Goal: Book appointment/travel/reservation

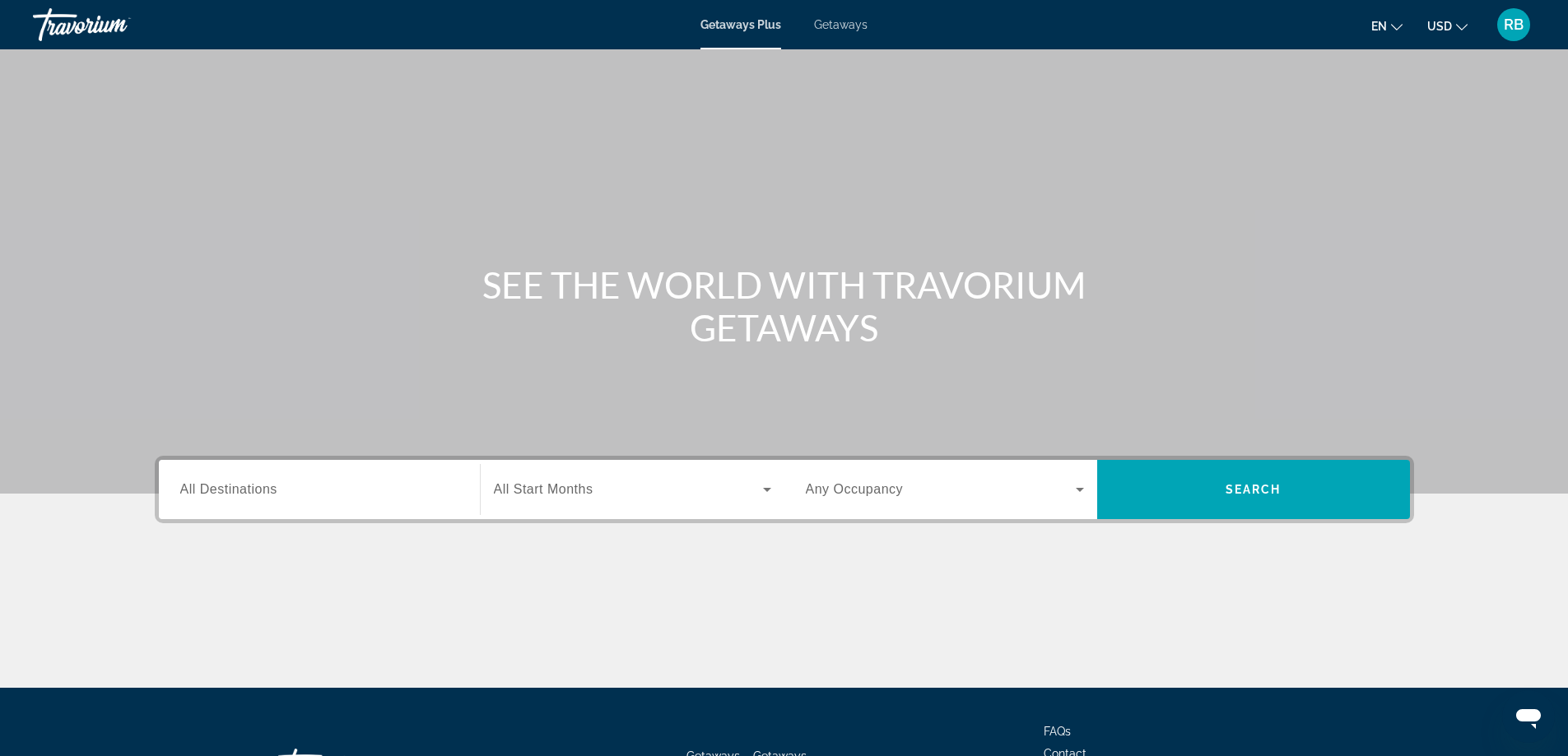
click at [846, 25] on span "Getaways" at bounding box center [841, 25] width 54 height 13
click at [452, 491] on input "Destination All Destinations" at bounding box center [319, 490] width 279 height 19
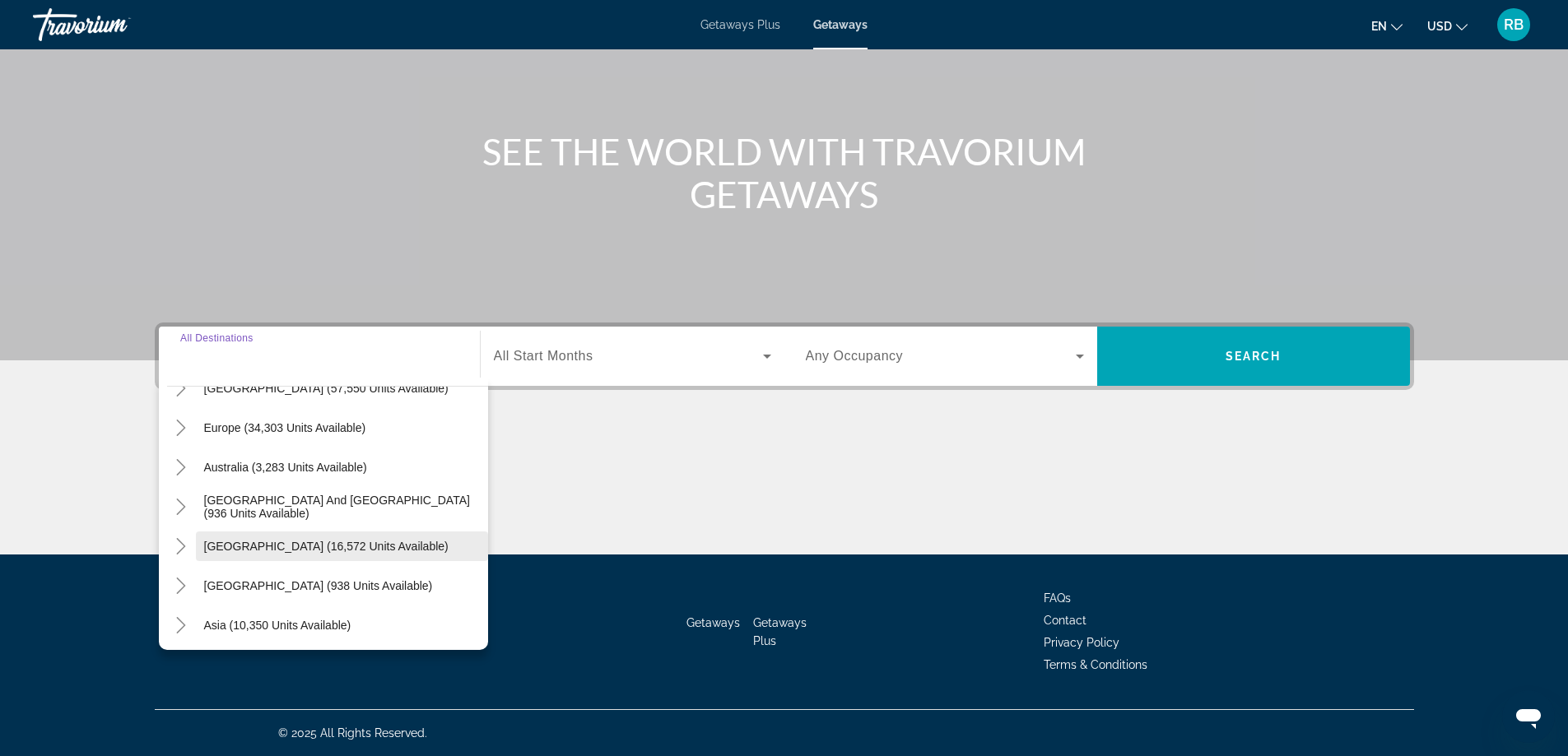
scroll to position [102, 0]
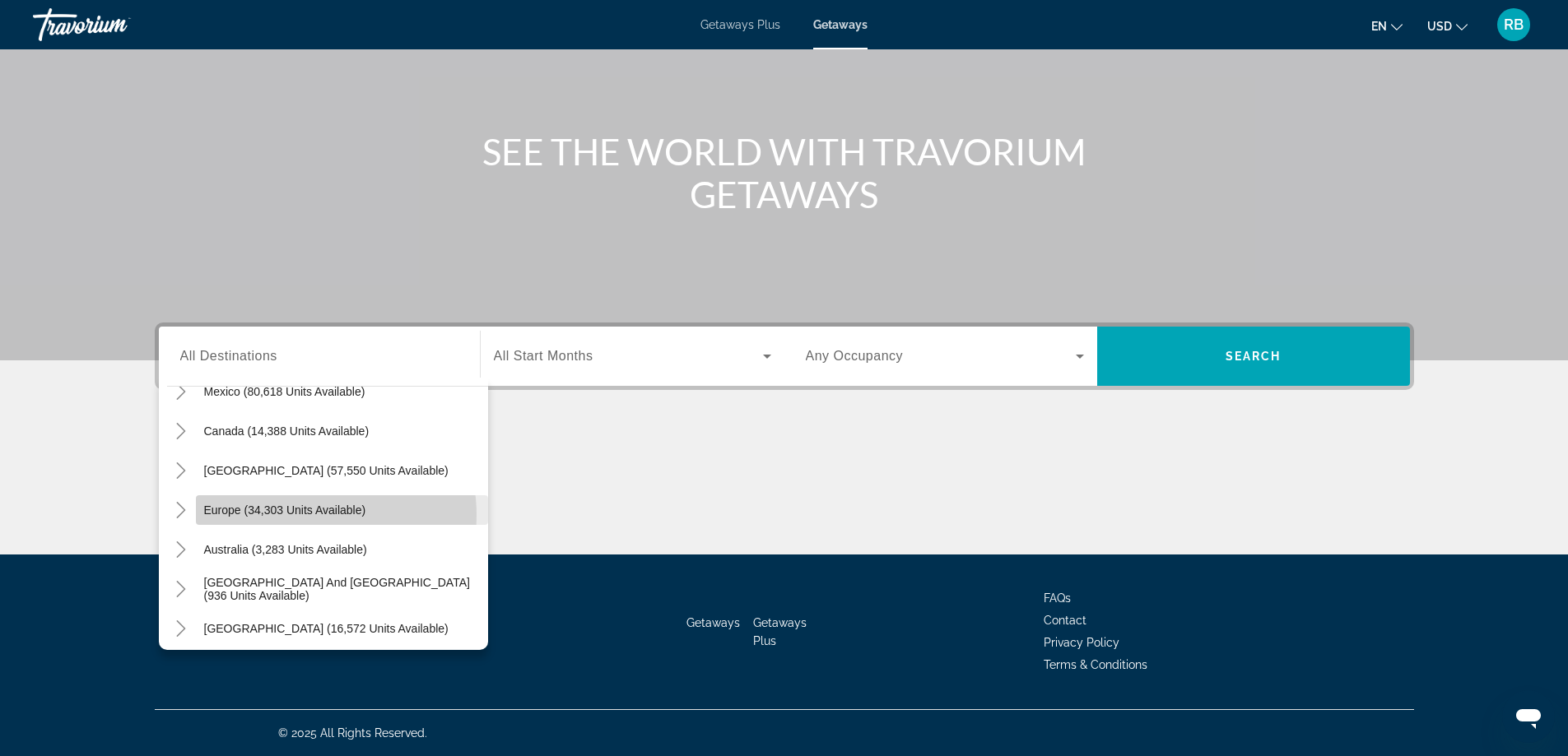
click at [303, 515] on span "Europe (34,303 units available)" at bounding box center [285, 510] width 162 height 13
type input "**********"
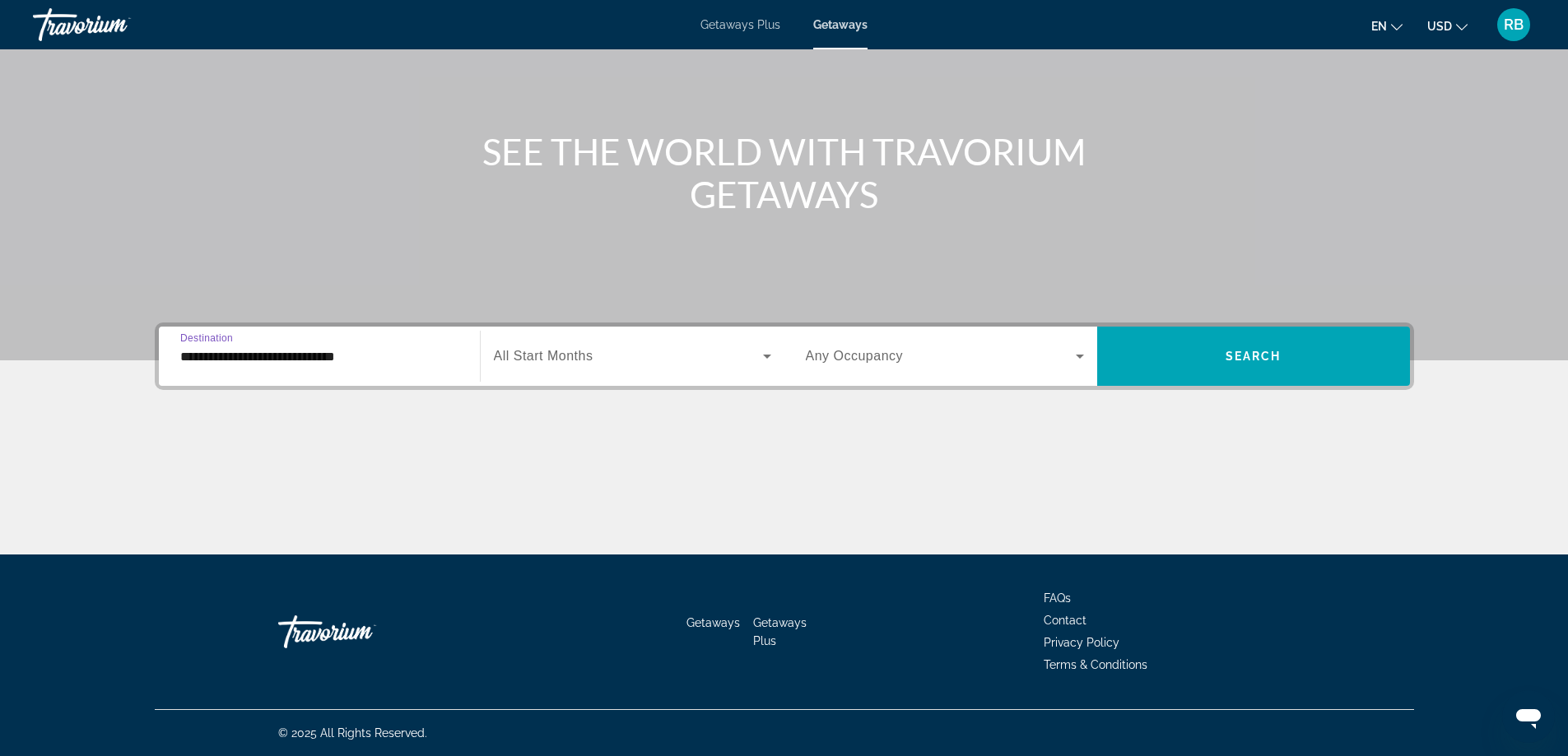
click at [584, 363] on label "Start Month All Start Months" at bounding box center [544, 356] width 100 height 15
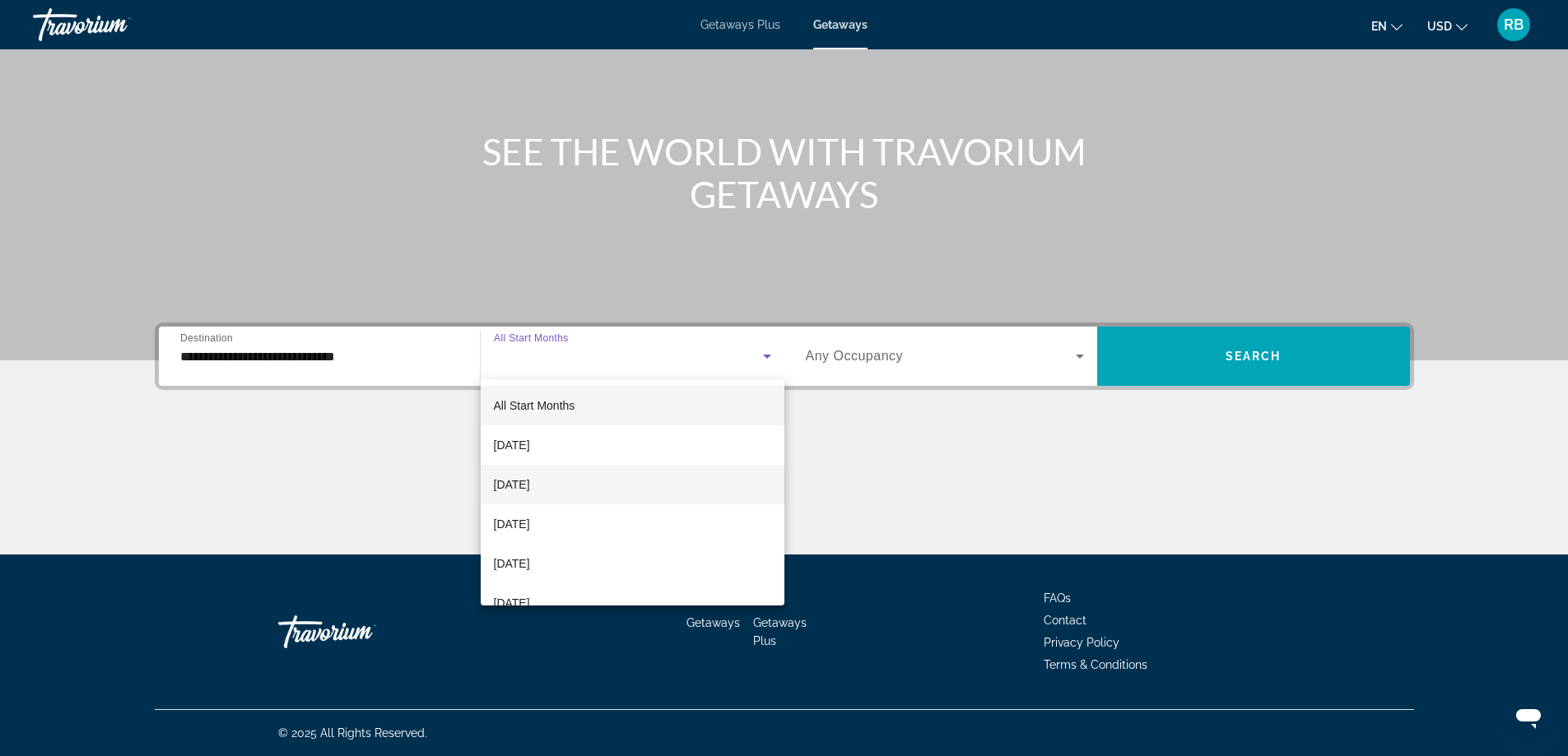
click at [530, 488] on span "[DATE]" at bounding box center [512, 484] width 36 height 19
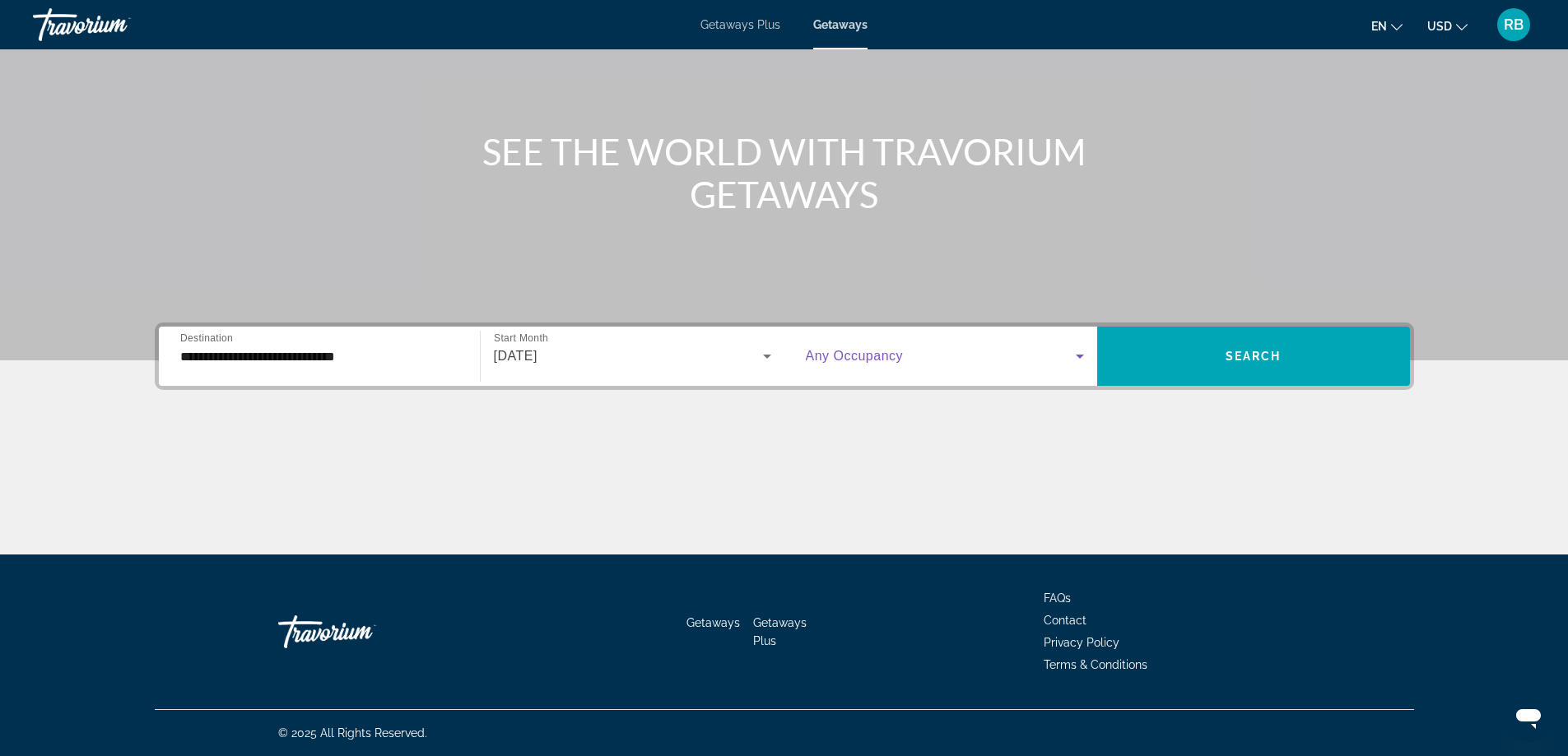
click at [876, 364] on span "Search widget" at bounding box center [941, 355] width 270 height 19
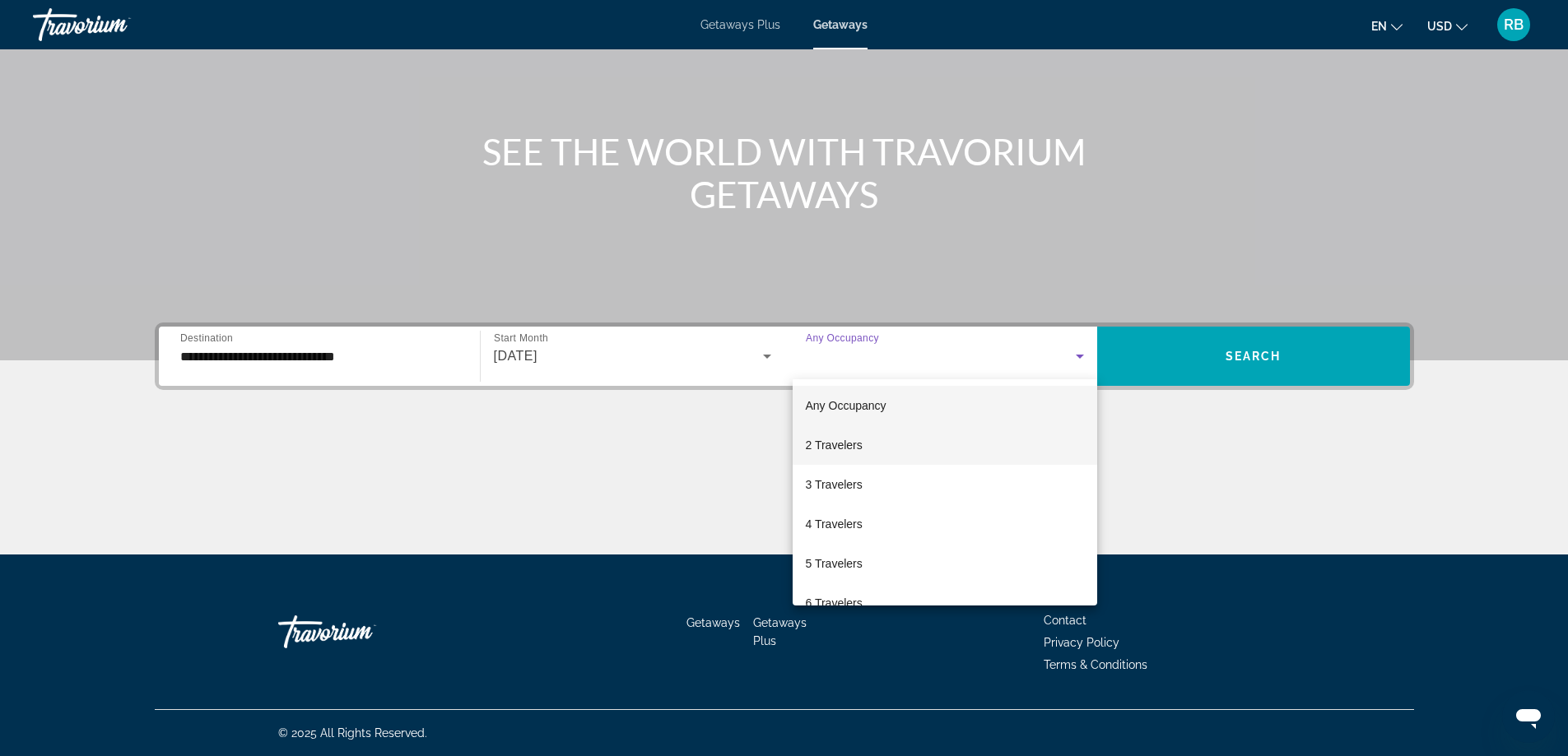
click at [833, 443] on span "2 Travelers" at bounding box center [834, 444] width 56 height 19
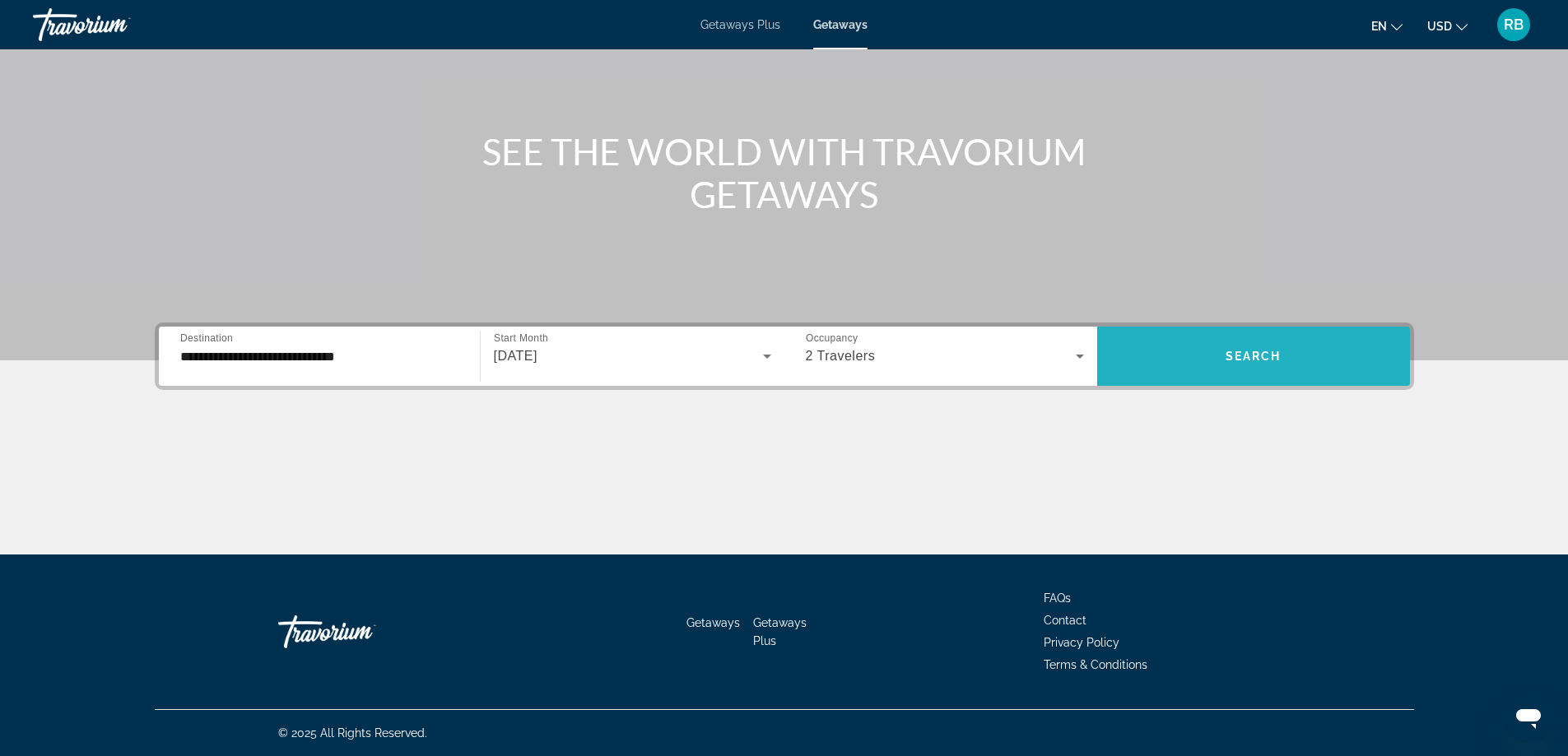
click at [1237, 345] on span "Search widget" at bounding box center [1253, 356] width 313 height 40
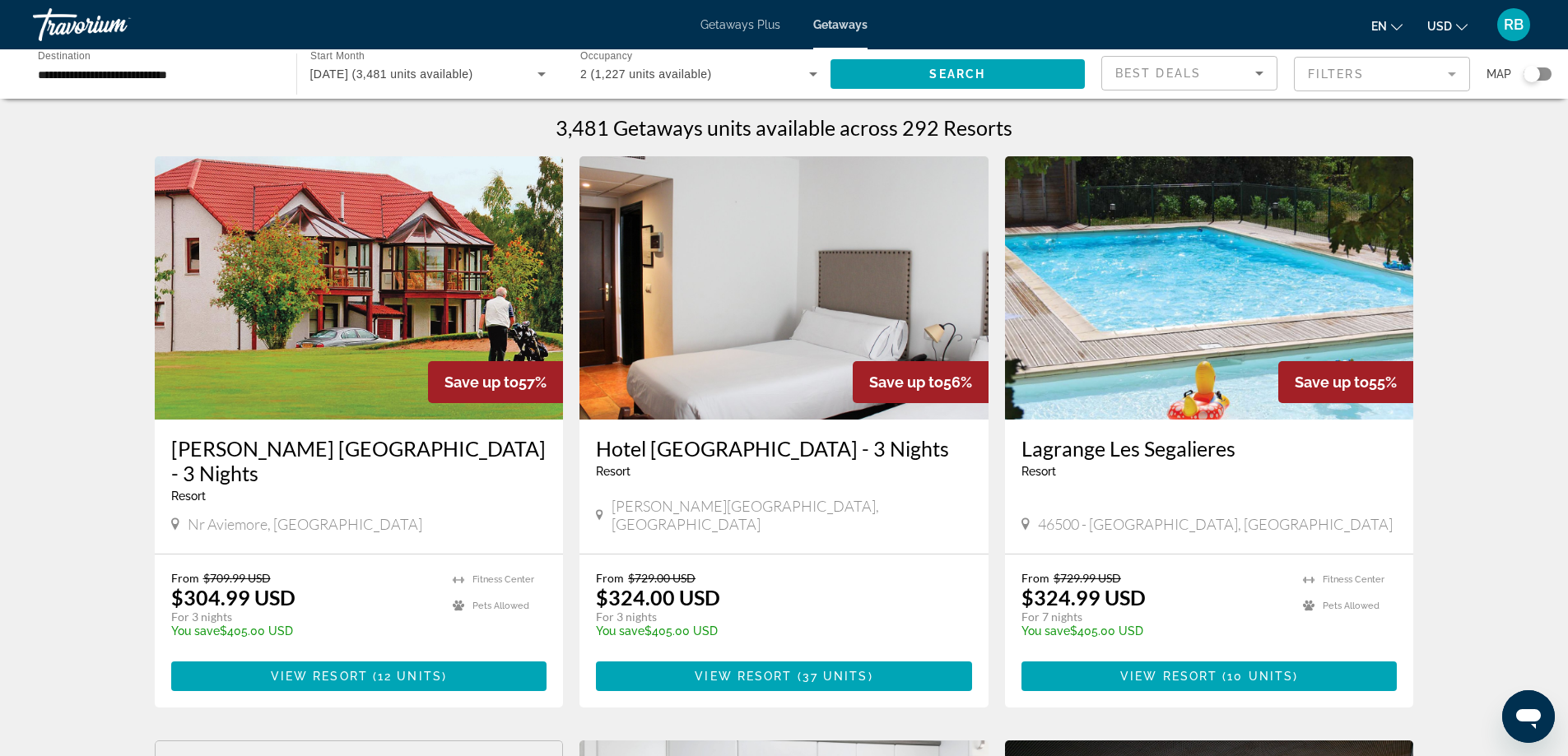
click at [1235, 73] on div "Best Deals" at bounding box center [1185, 72] width 140 height 19
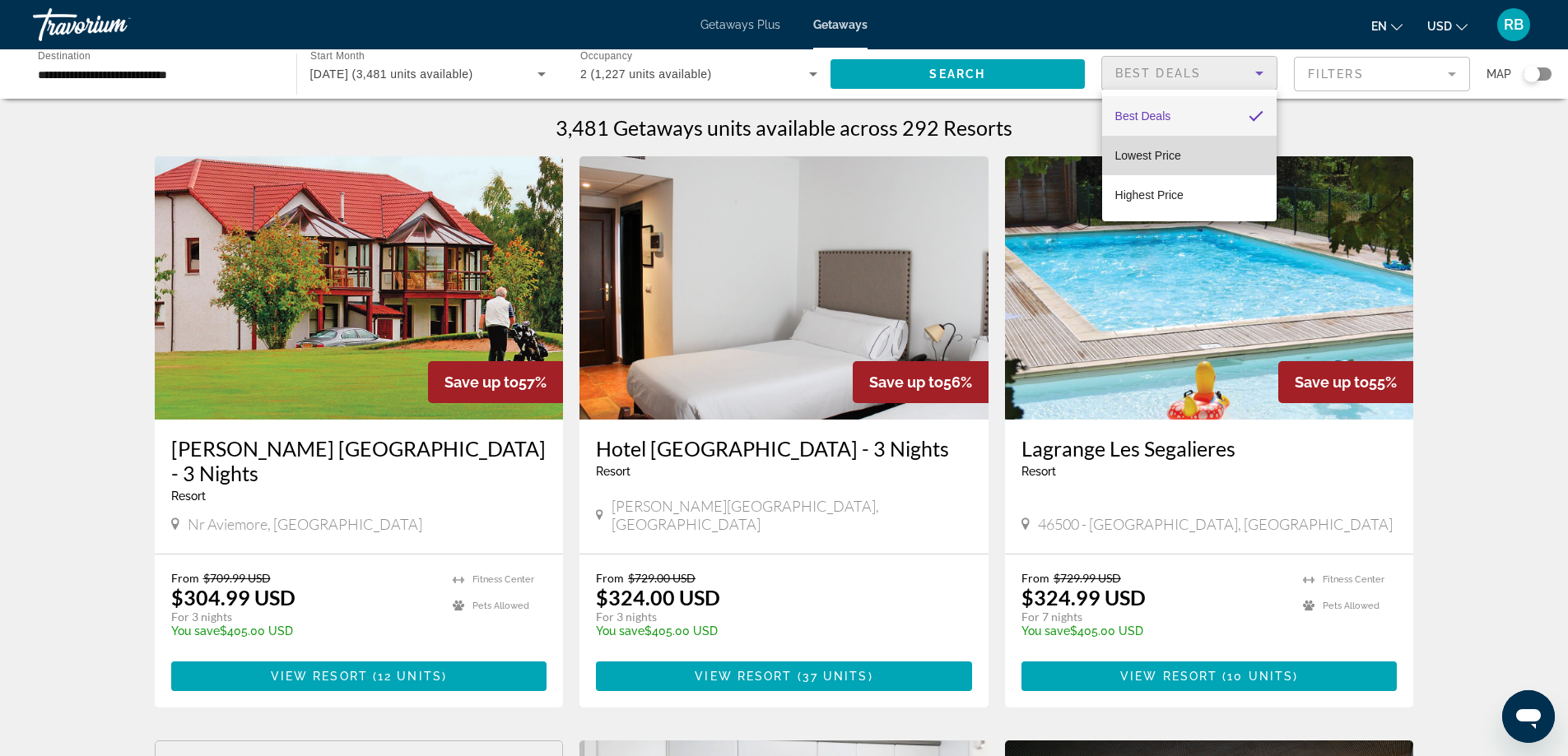
click at [1165, 149] on span "Lowest Price" at bounding box center [1148, 155] width 66 height 13
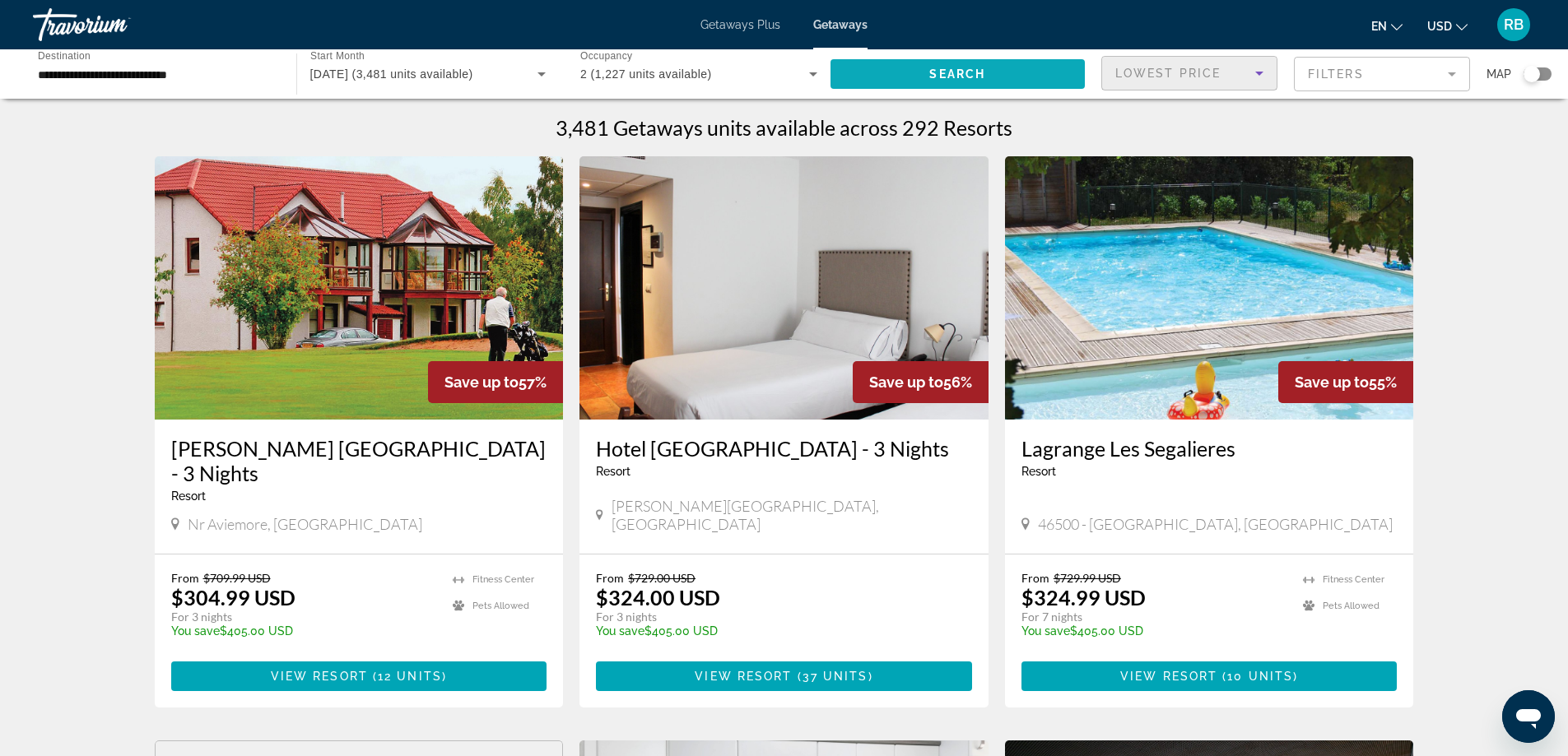
click at [1038, 78] on span "Search widget" at bounding box center [958, 74] width 255 height 40
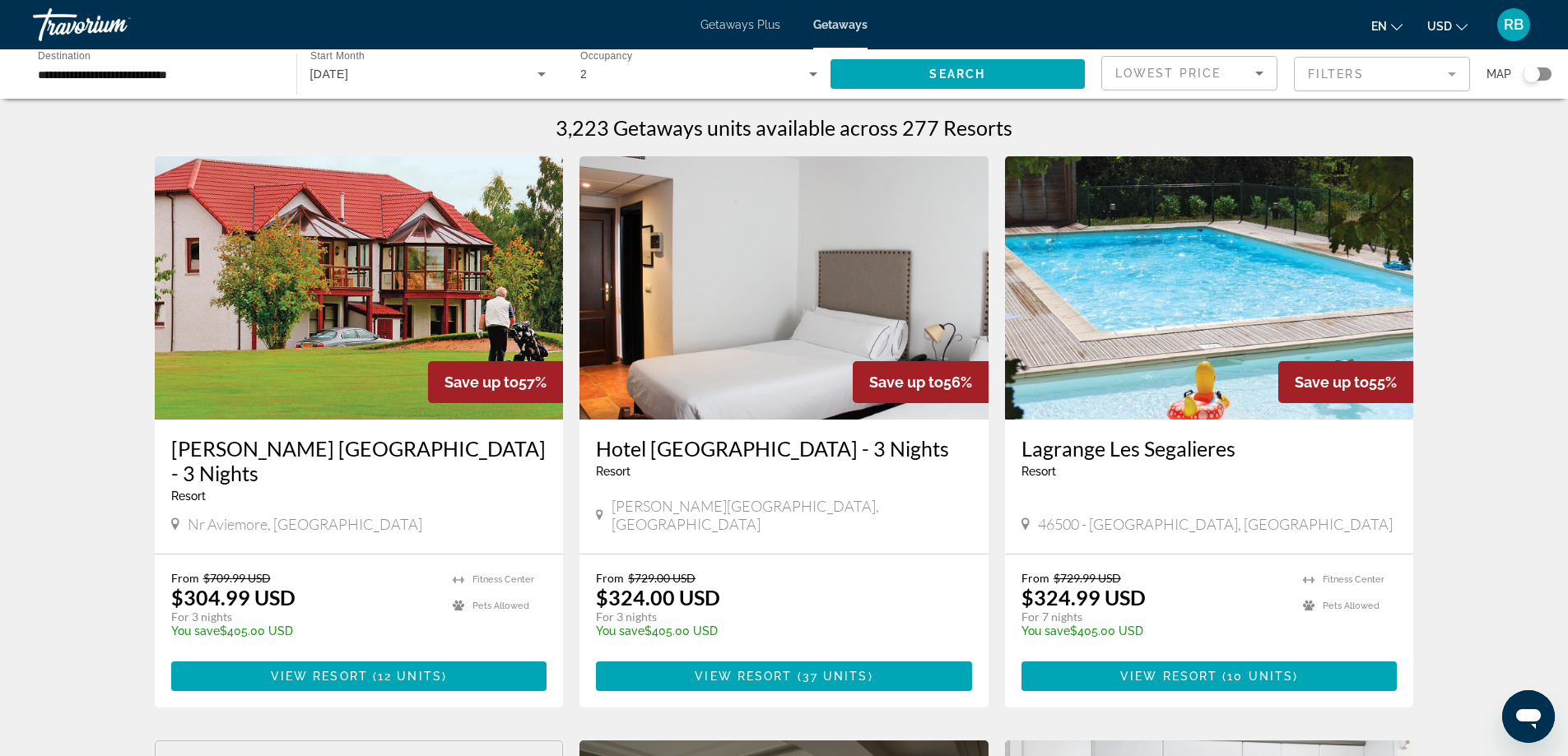
click at [463, 75] on div "[DATE]" at bounding box center [424, 73] width 228 height 19
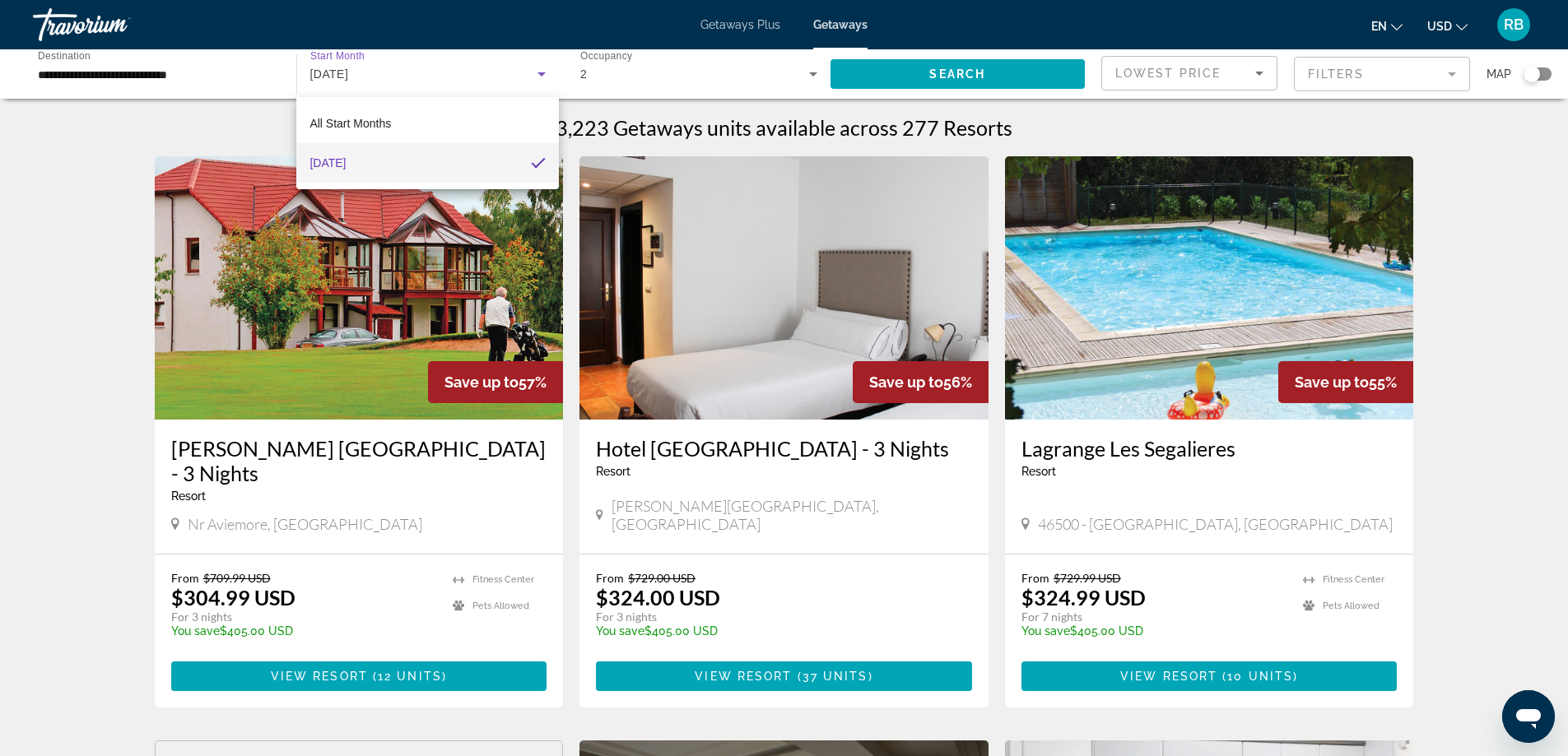
click at [346, 165] on span "[DATE]" at bounding box center [327, 162] width 36 height 19
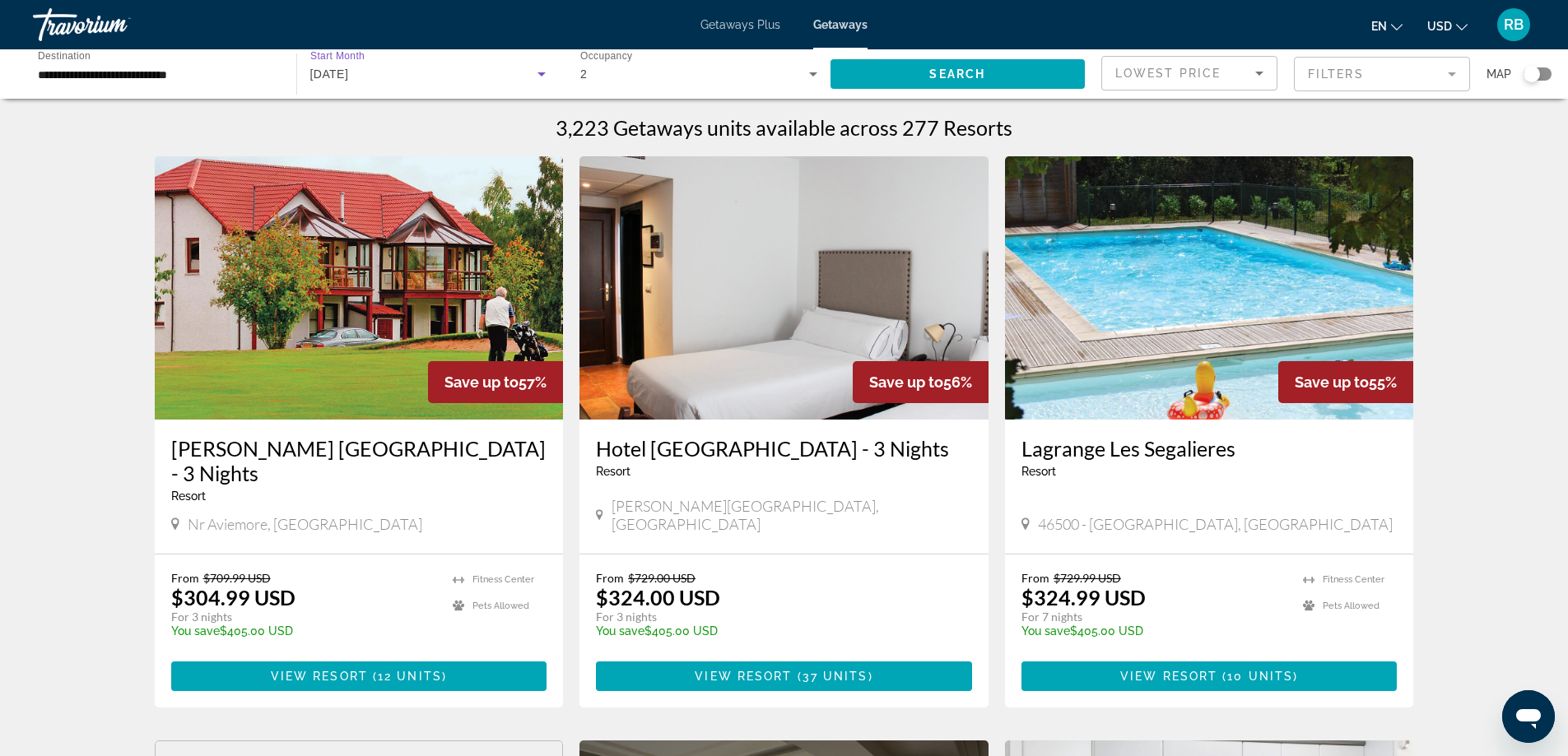
click at [852, 21] on span "Getaways" at bounding box center [840, 25] width 55 height 13
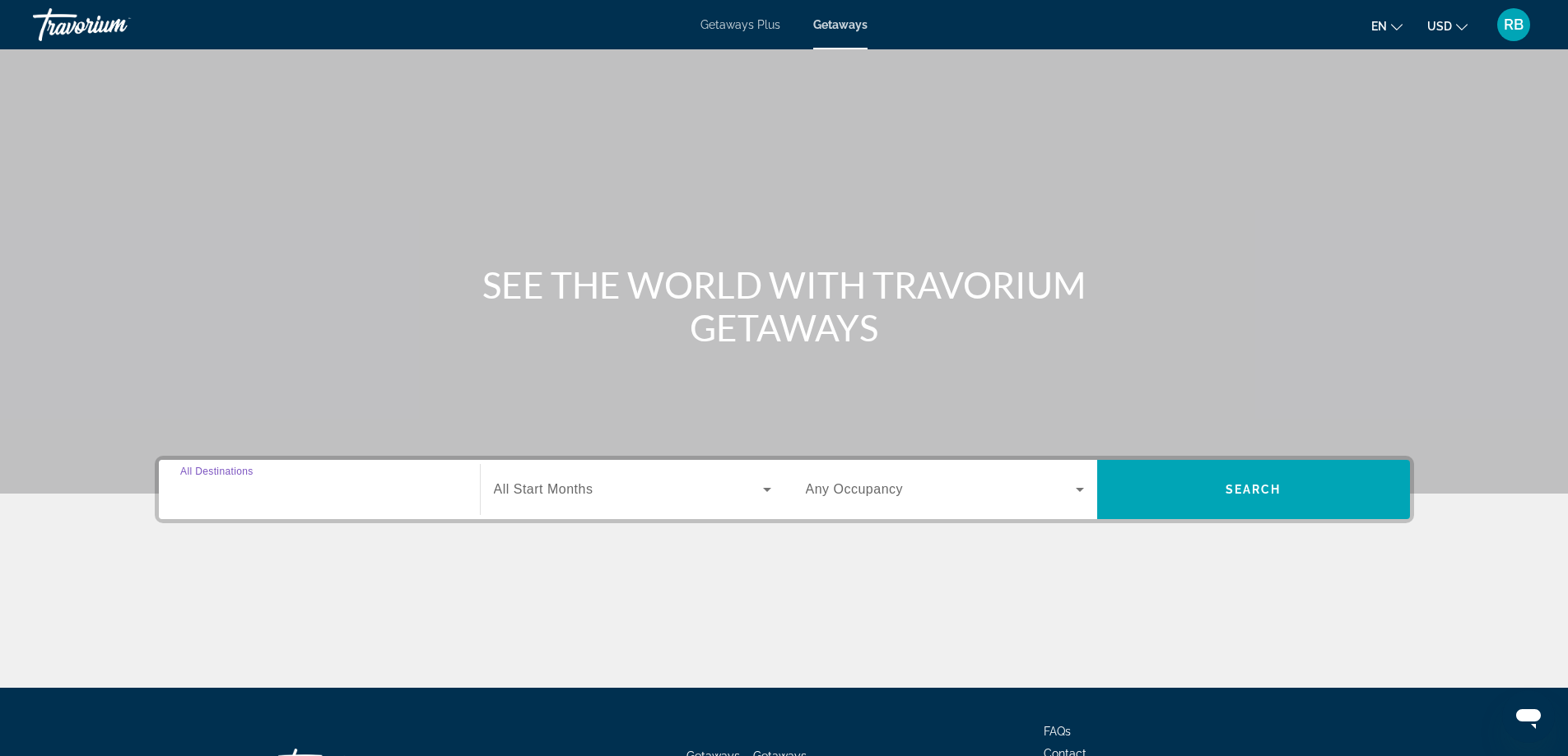
click at [390, 484] on input "Destination All Destinations" at bounding box center [319, 490] width 279 height 19
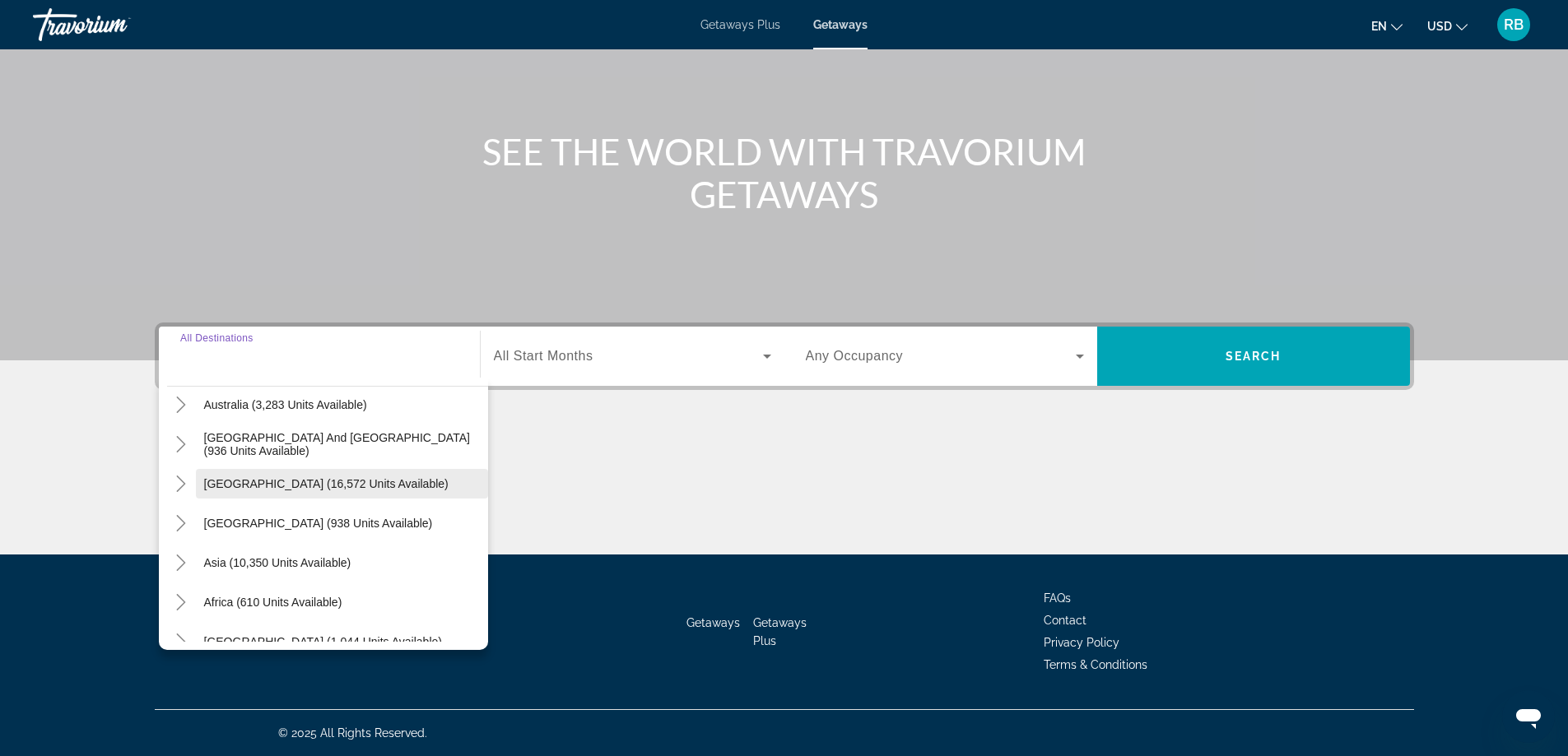
scroll to position [165, 0]
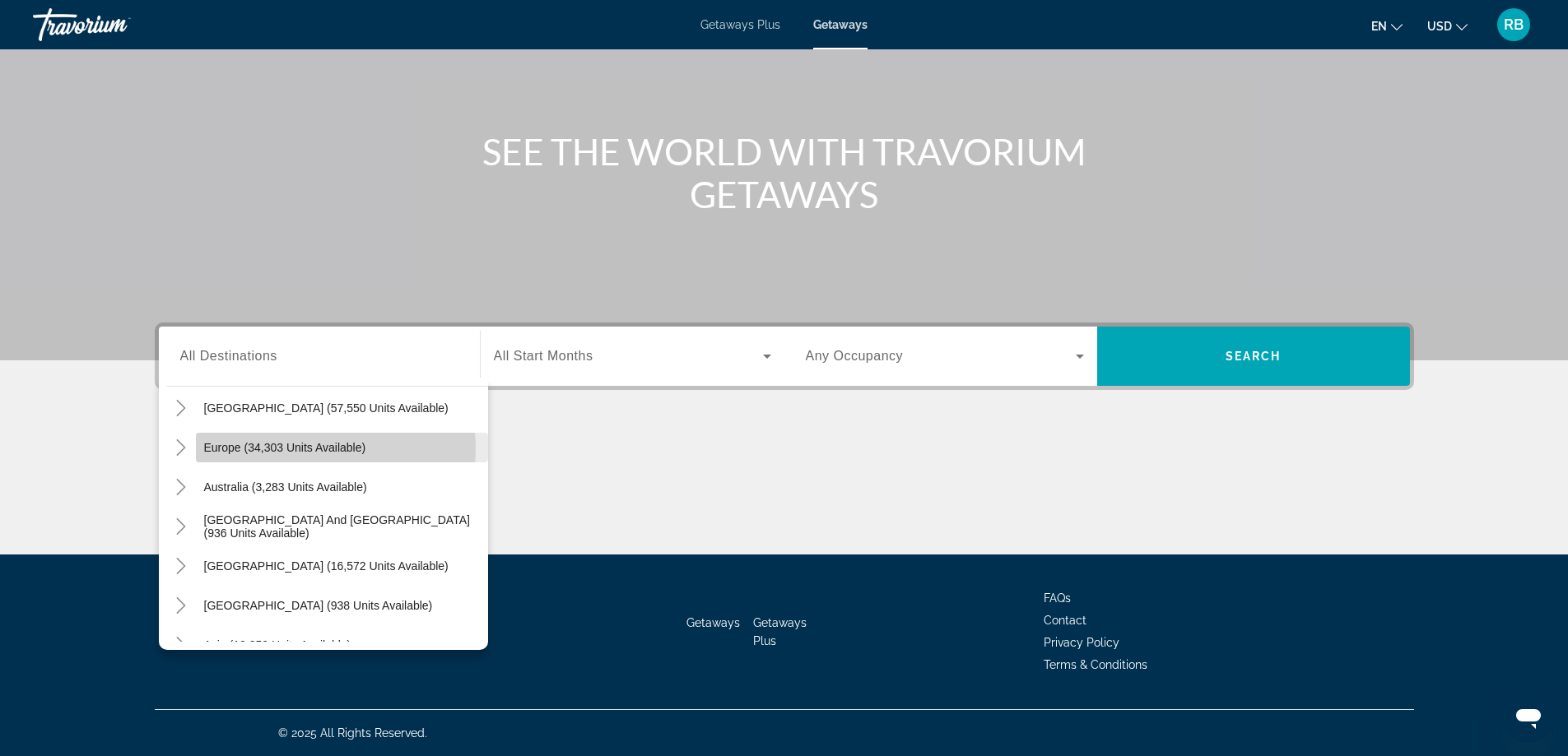
click at [300, 450] on span "Europe (34,303 units available)" at bounding box center [285, 448] width 162 height 13
type input "**********"
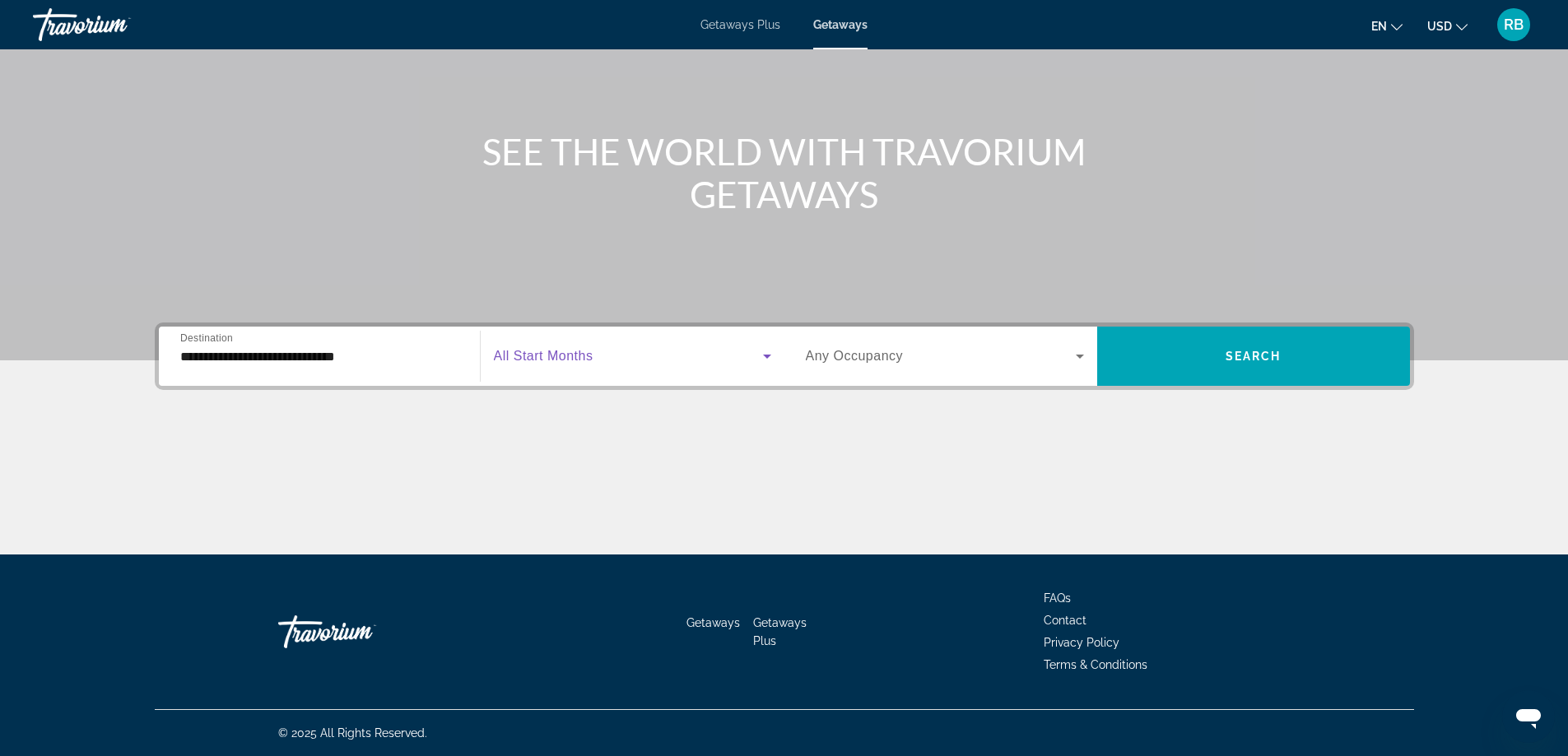
click at [567, 366] on span "Search widget" at bounding box center [628, 355] width 269 height 19
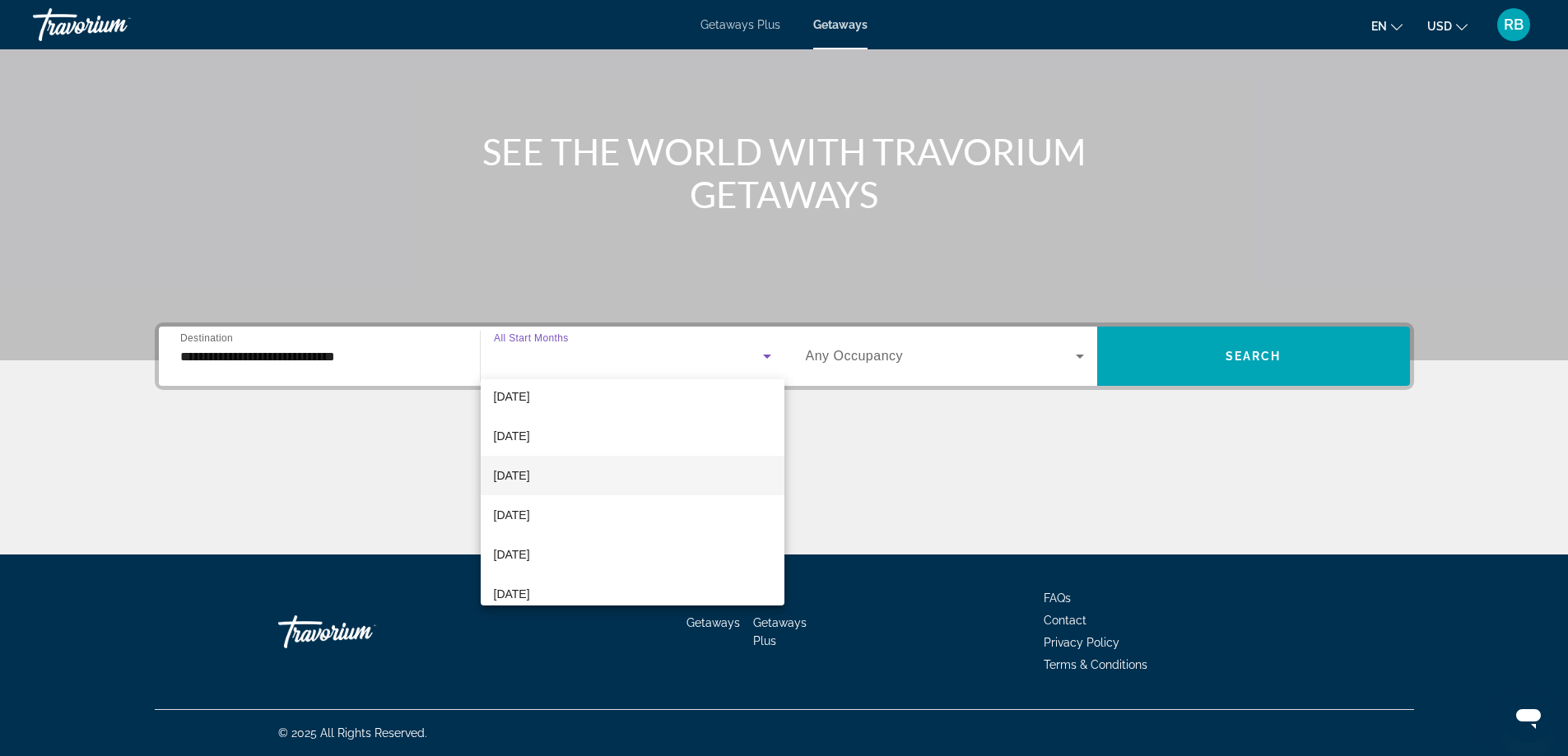
scroll to position [82, 0]
click at [643, 480] on mat-option "[DATE]" at bounding box center [632, 481] width 304 height 40
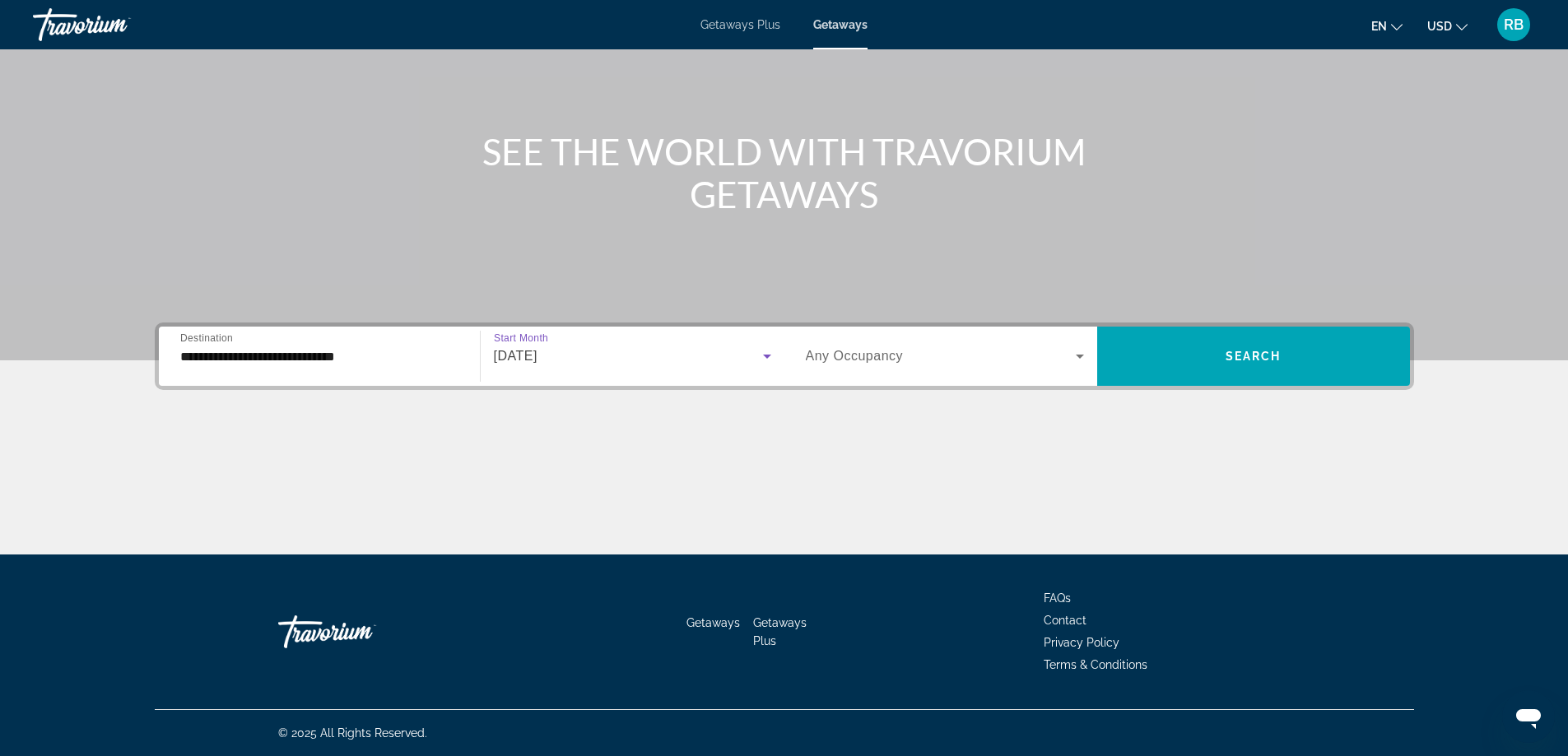
click at [854, 361] on span "Any Occupancy" at bounding box center [855, 355] width 98 height 14
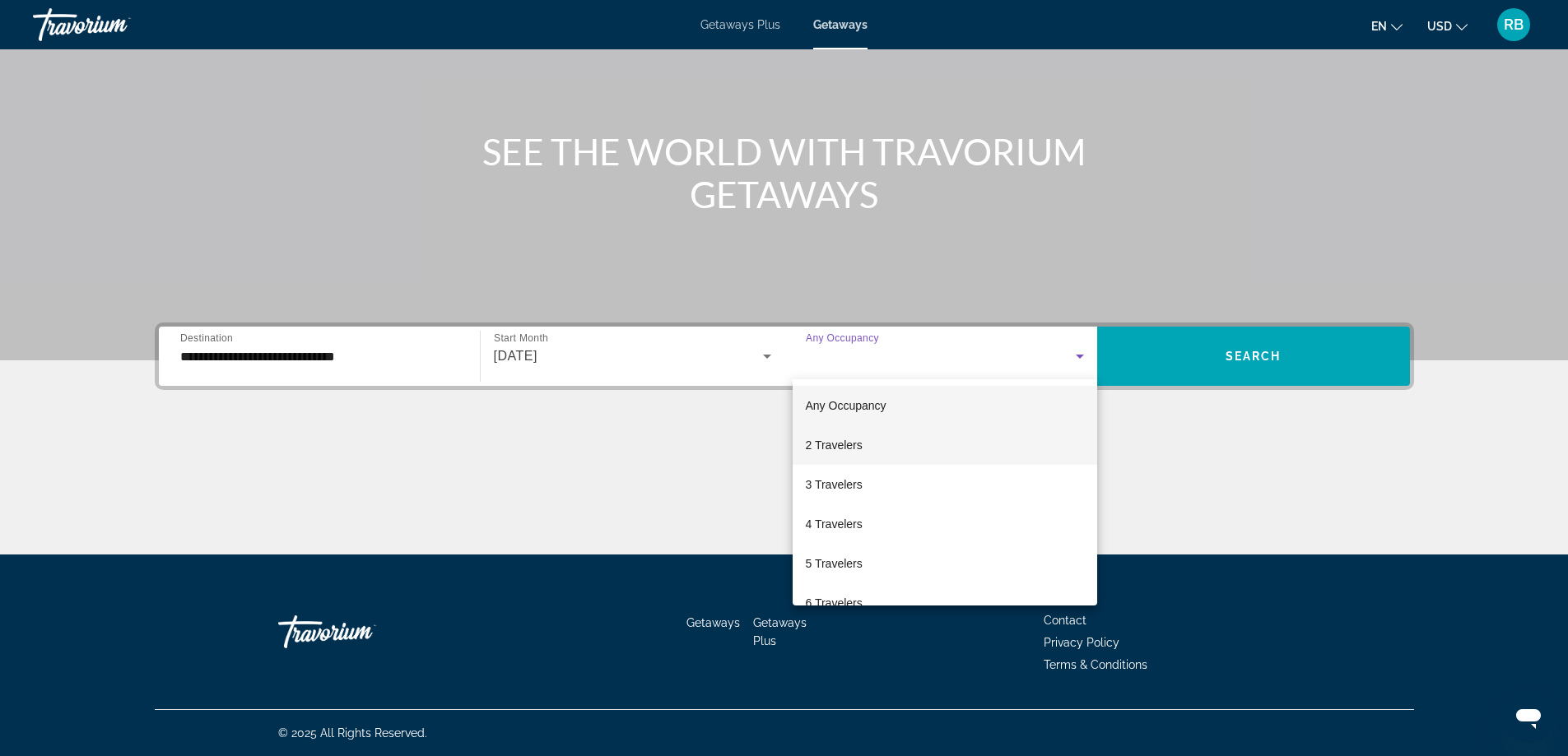
click at [840, 448] on span "2 Travelers" at bounding box center [834, 444] width 56 height 19
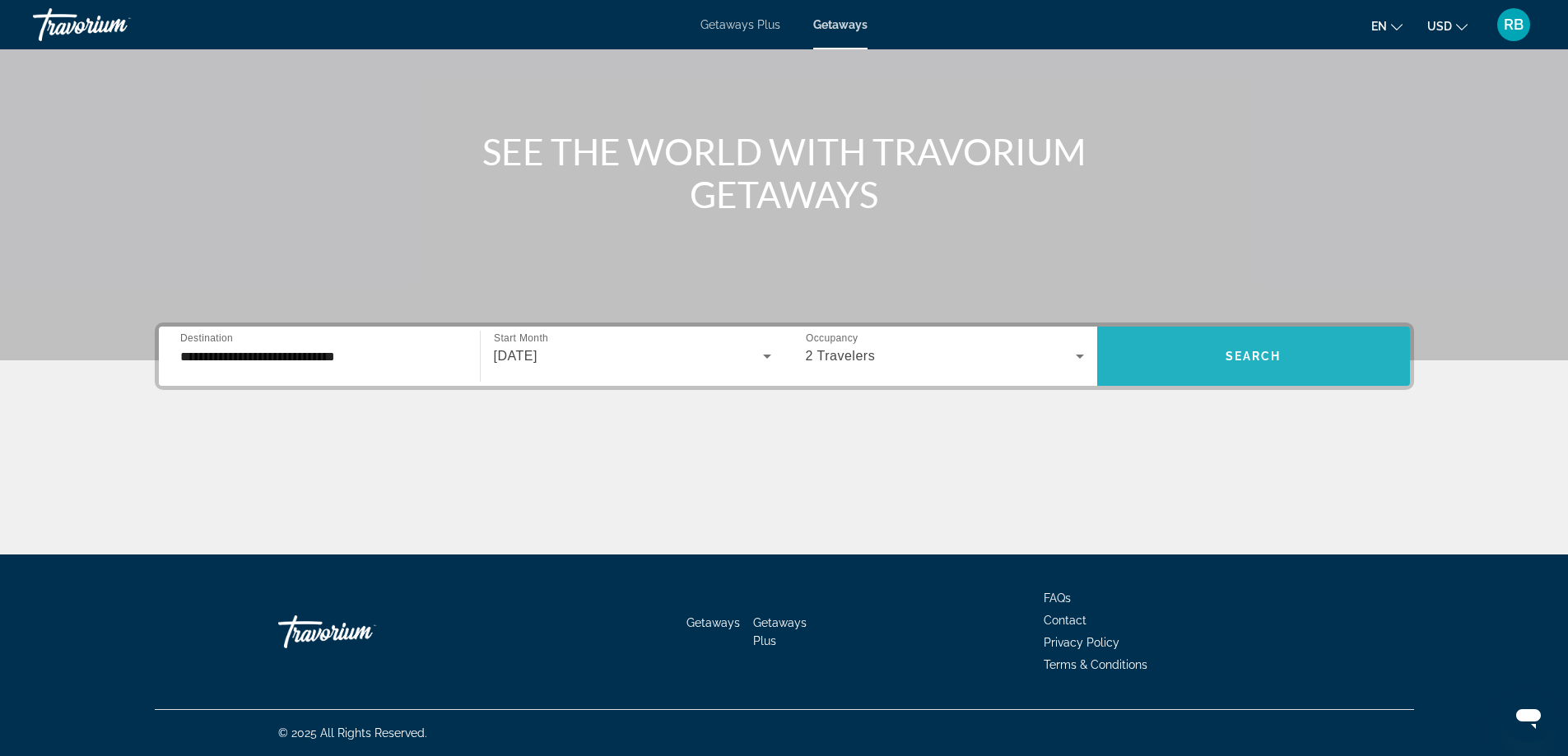
click at [1188, 361] on span "Search widget" at bounding box center [1253, 356] width 313 height 40
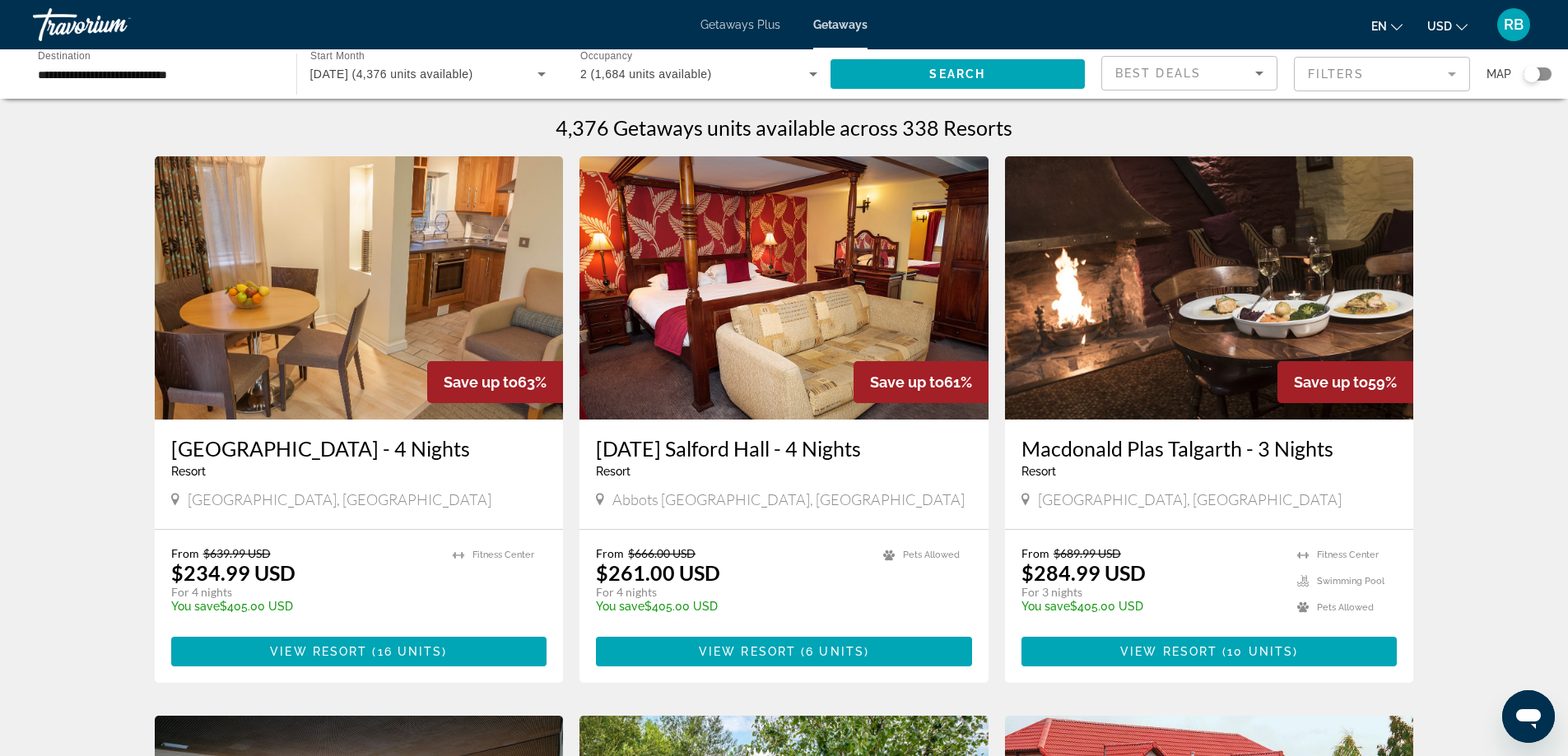
click at [864, 21] on span "Getaways" at bounding box center [840, 25] width 55 height 13
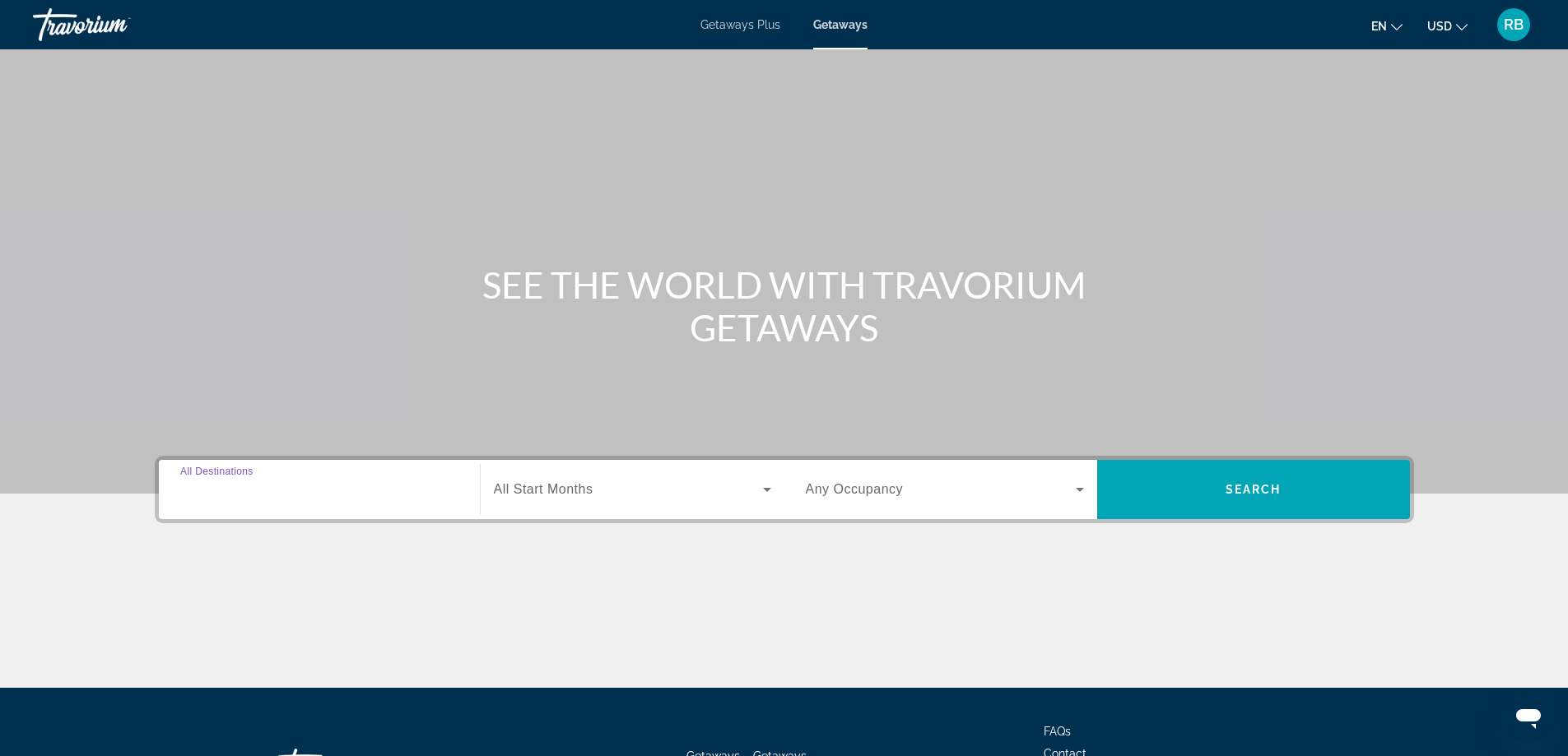
click at [301, 493] on input "Destination All Destinations" at bounding box center [319, 490] width 279 height 19
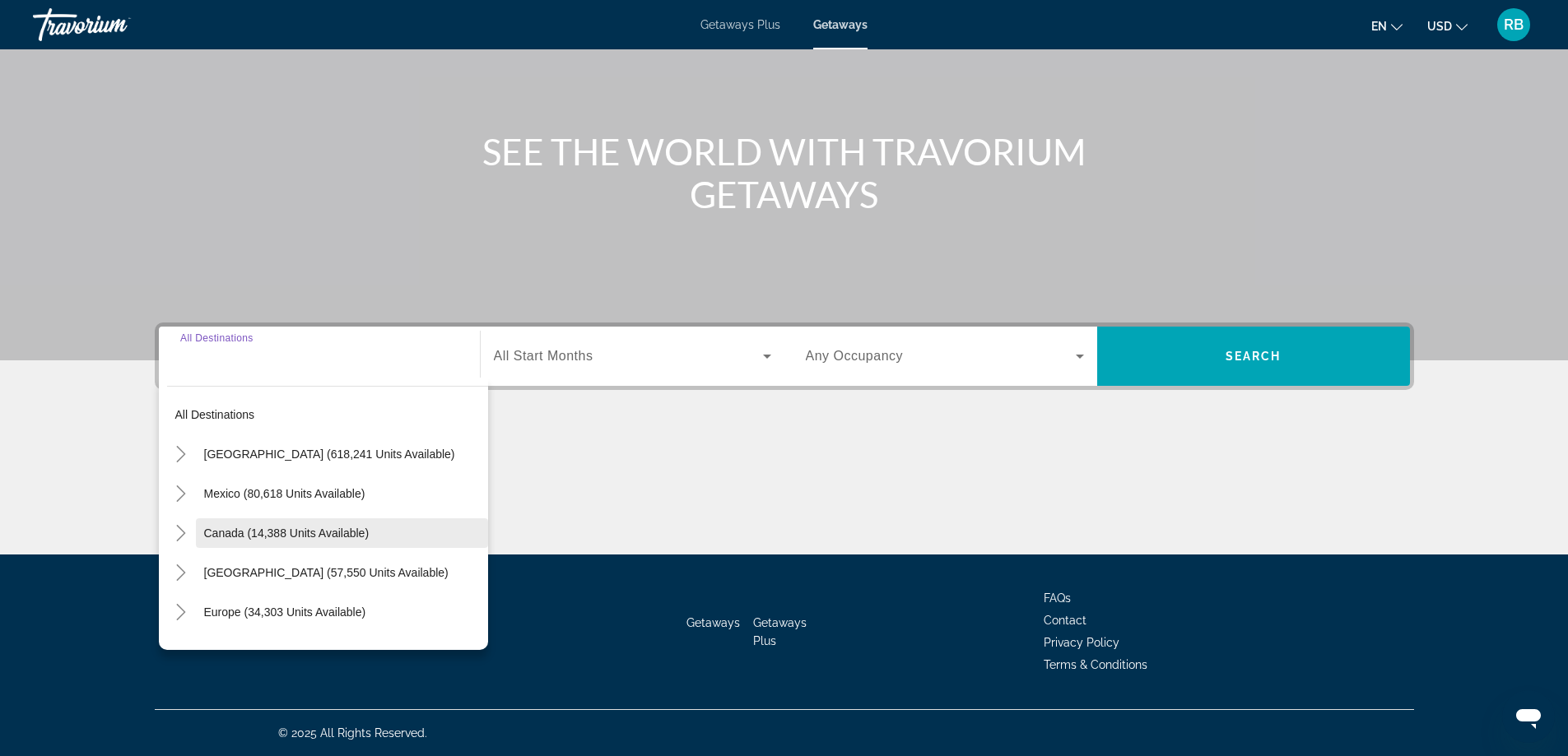
scroll to position [82, 0]
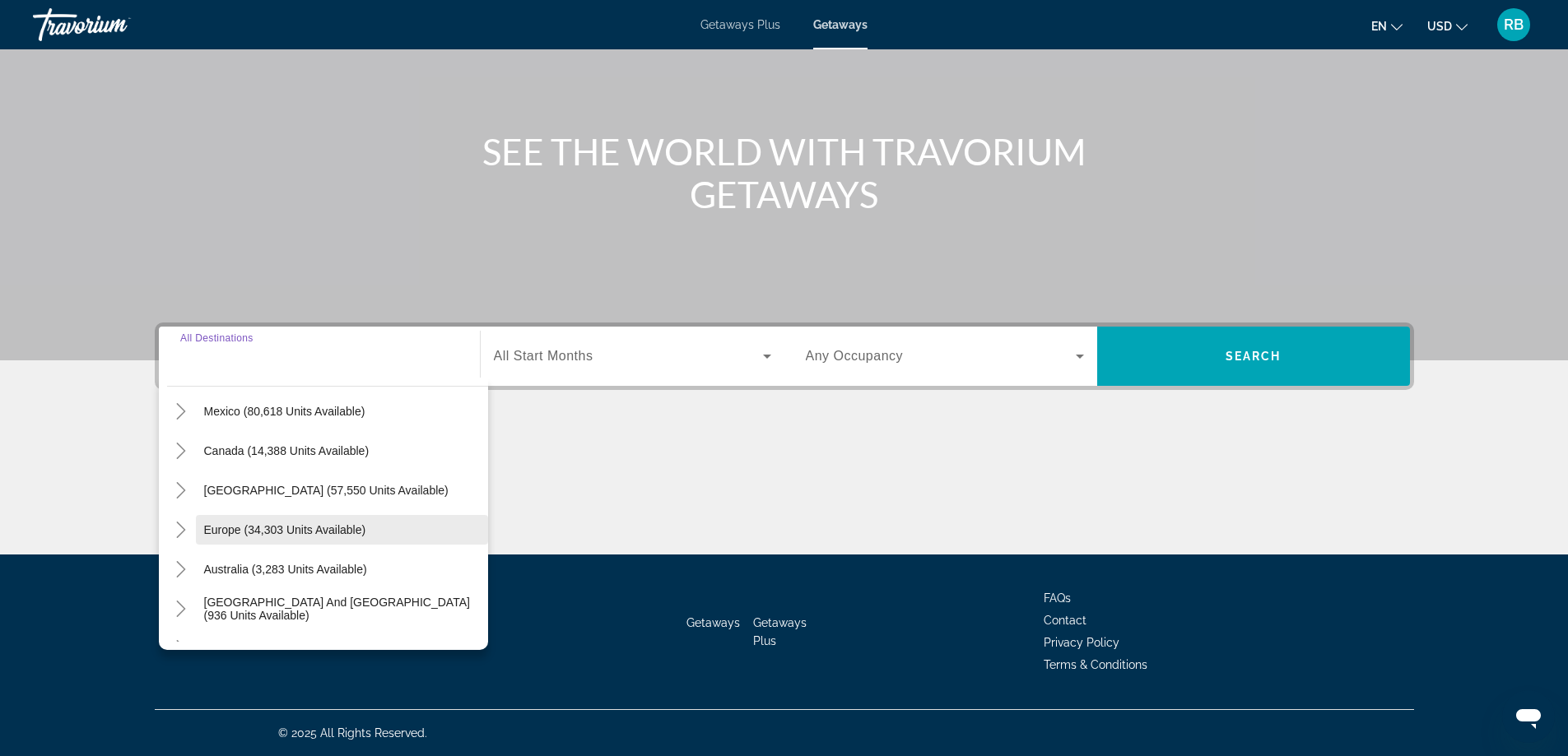
click at [322, 542] on span "Search widget" at bounding box center [342, 529] width 292 height 40
type input "**********"
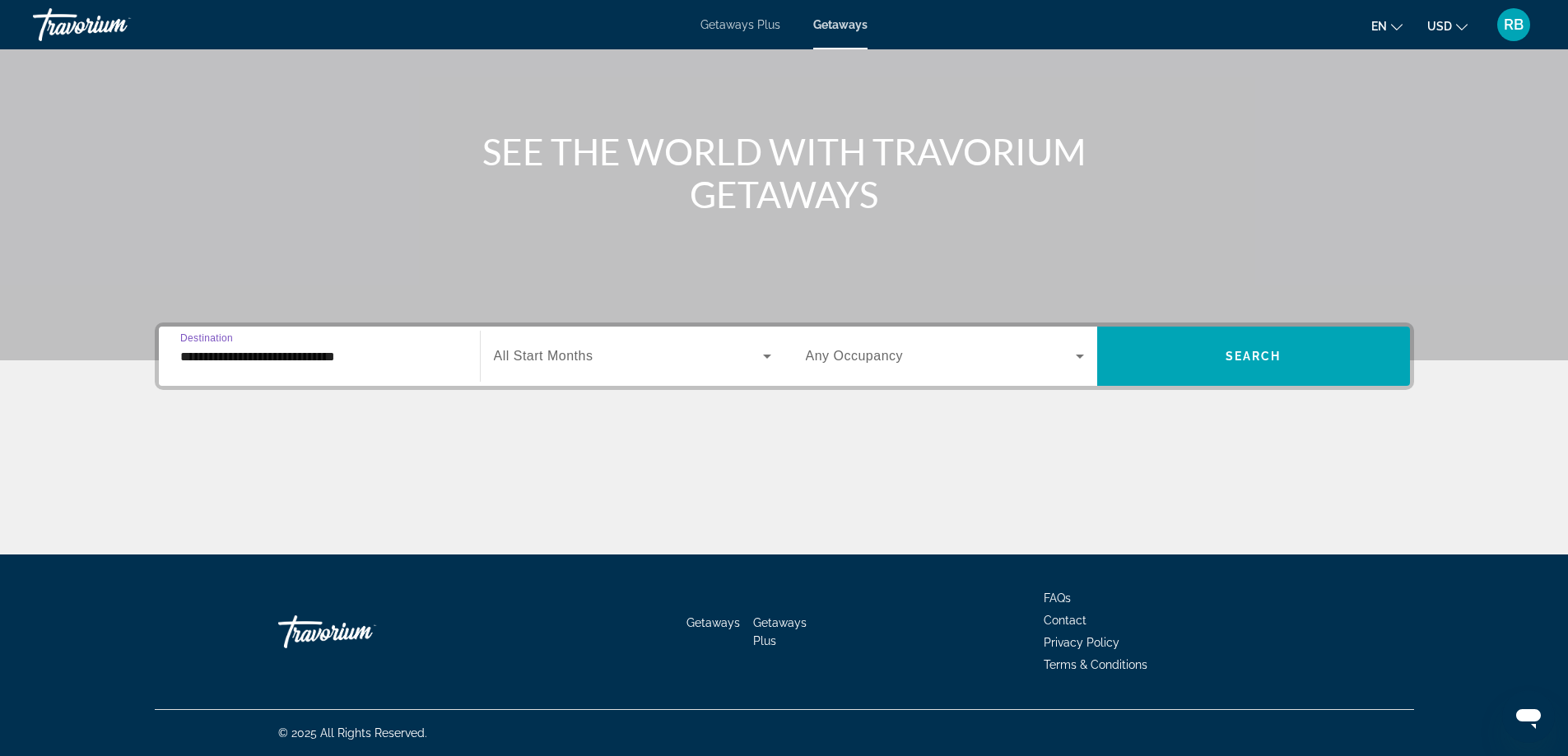
click at [547, 357] on span "All Start Months" at bounding box center [544, 355] width 100 height 14
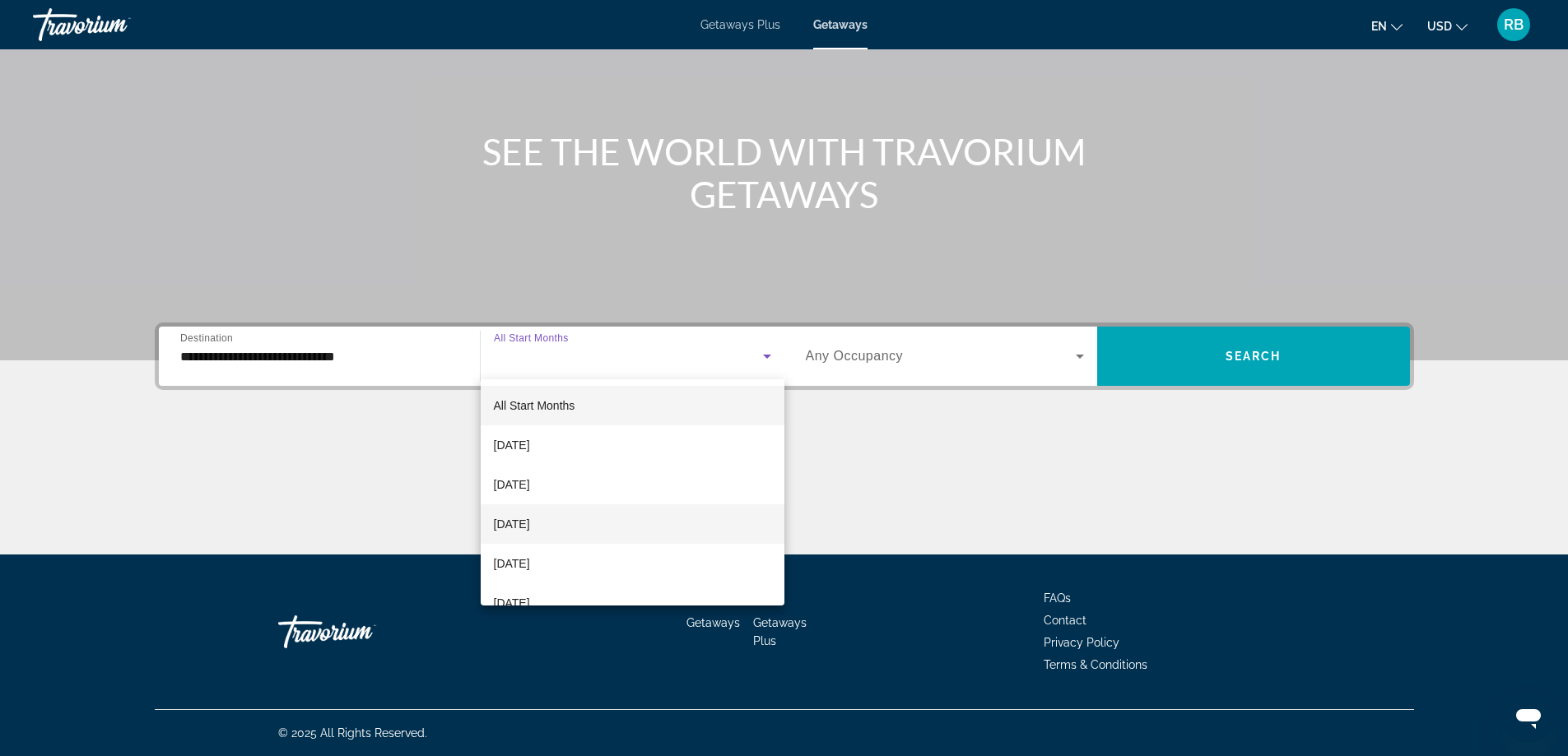
click at [530, 527] on span "[DATE]" at bounding box center [512, 524] width 36 height 19
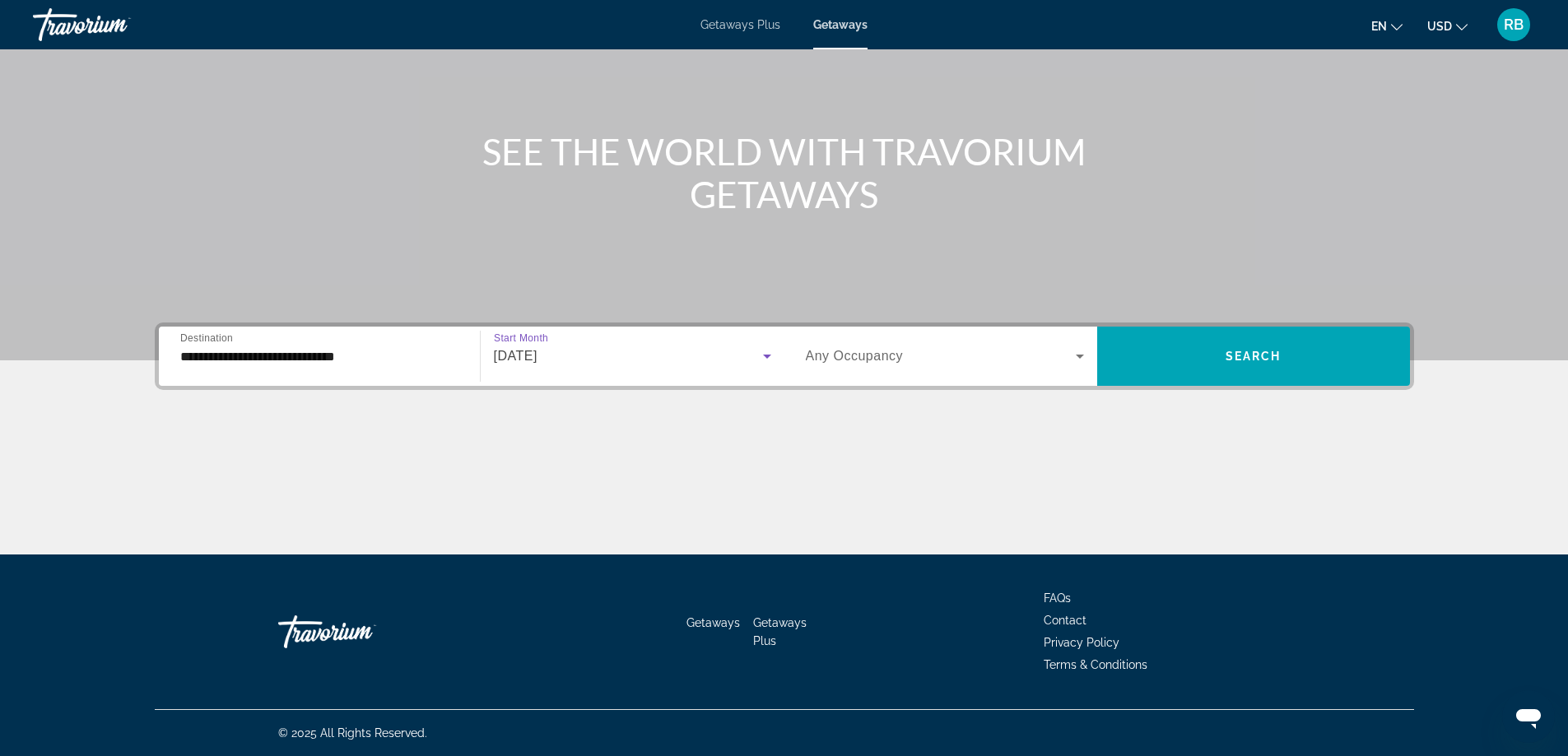
click at [849, 363] on label "Occupancy Any Occupancy" at bounding box center [855, 356] width 98 height 15
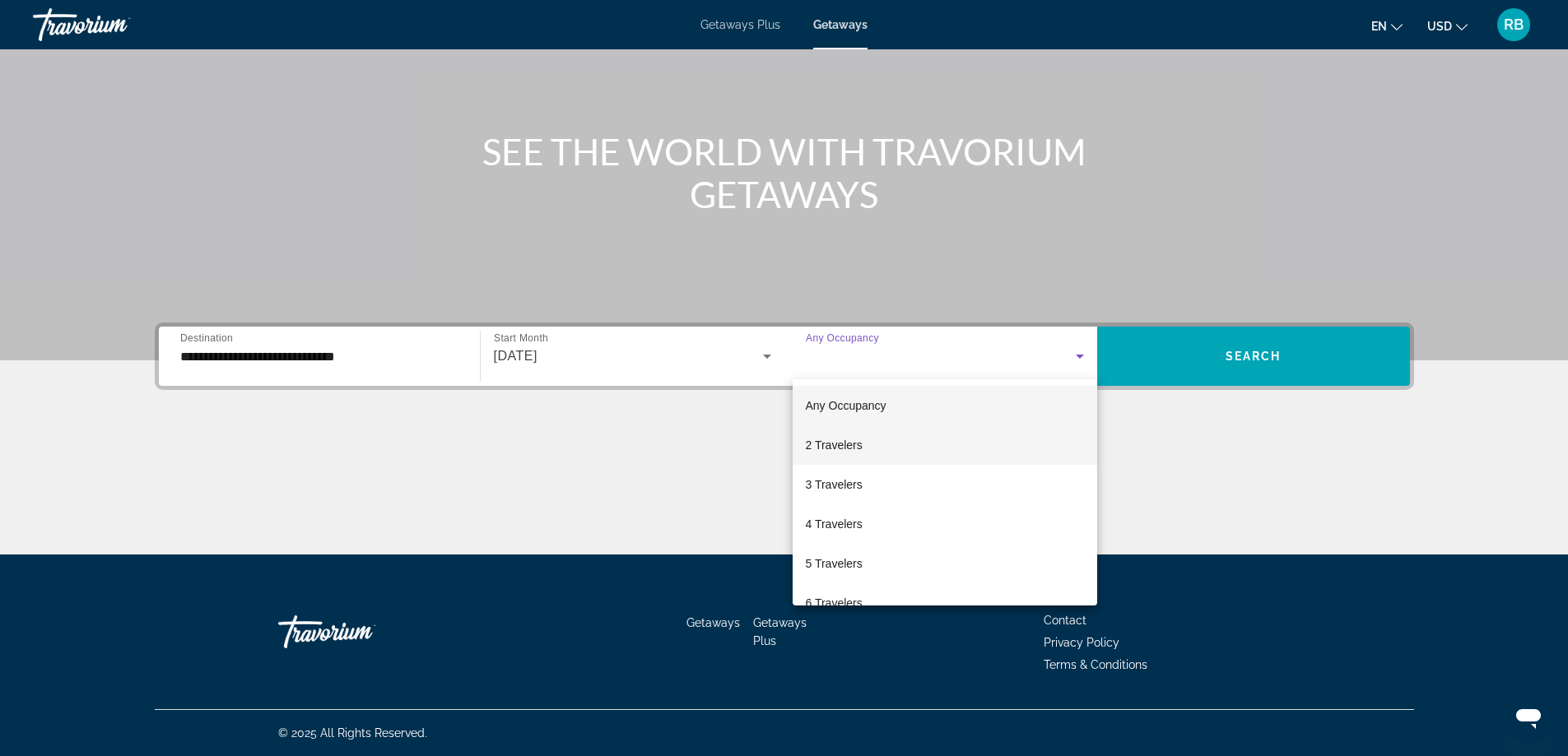
click at [853, 443] on span "2 Travelers" at bounding box center [834, 444] width 56 height 19
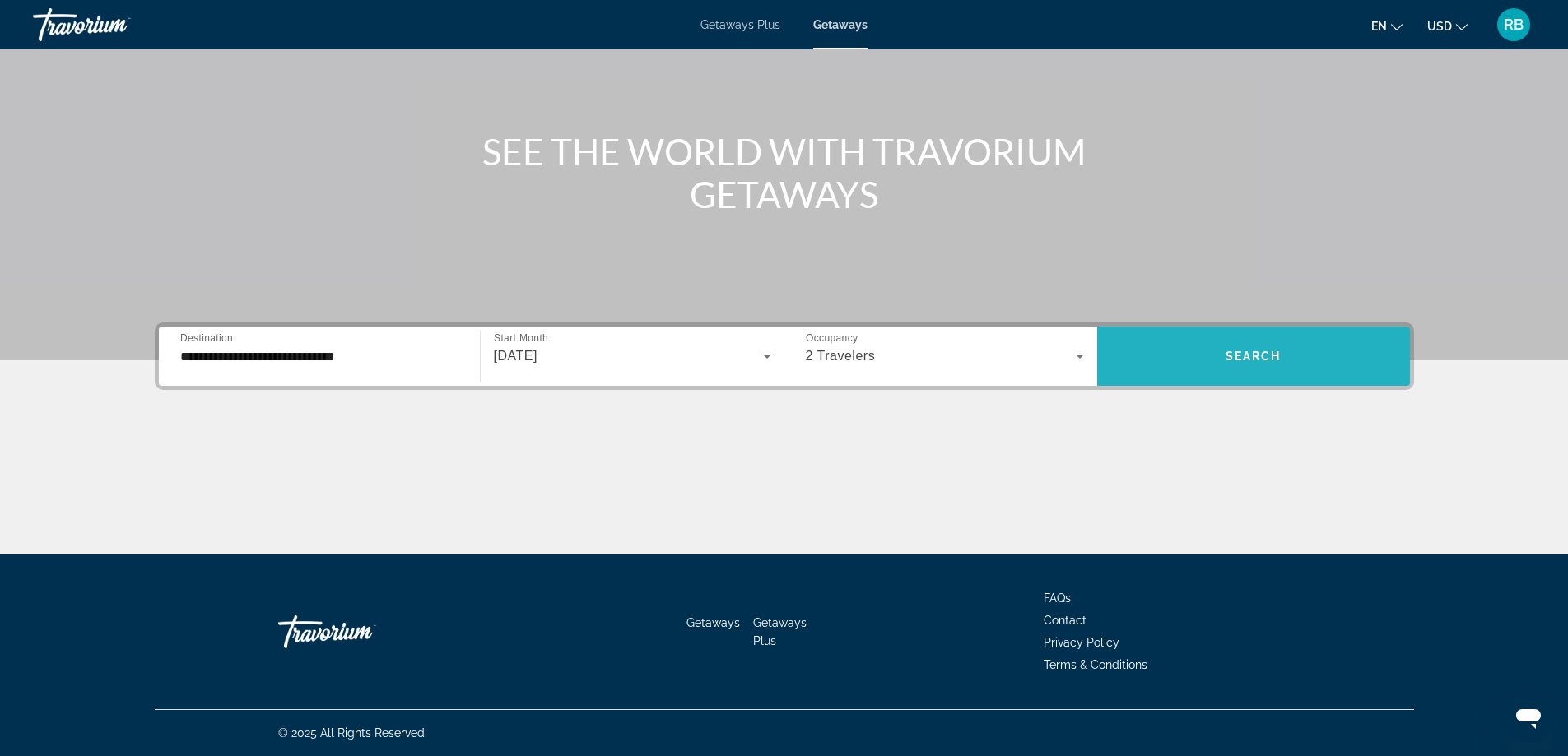
click at [1204, 347] on span "Search widget" at bounding box center [1253, 356] width 313 height 40
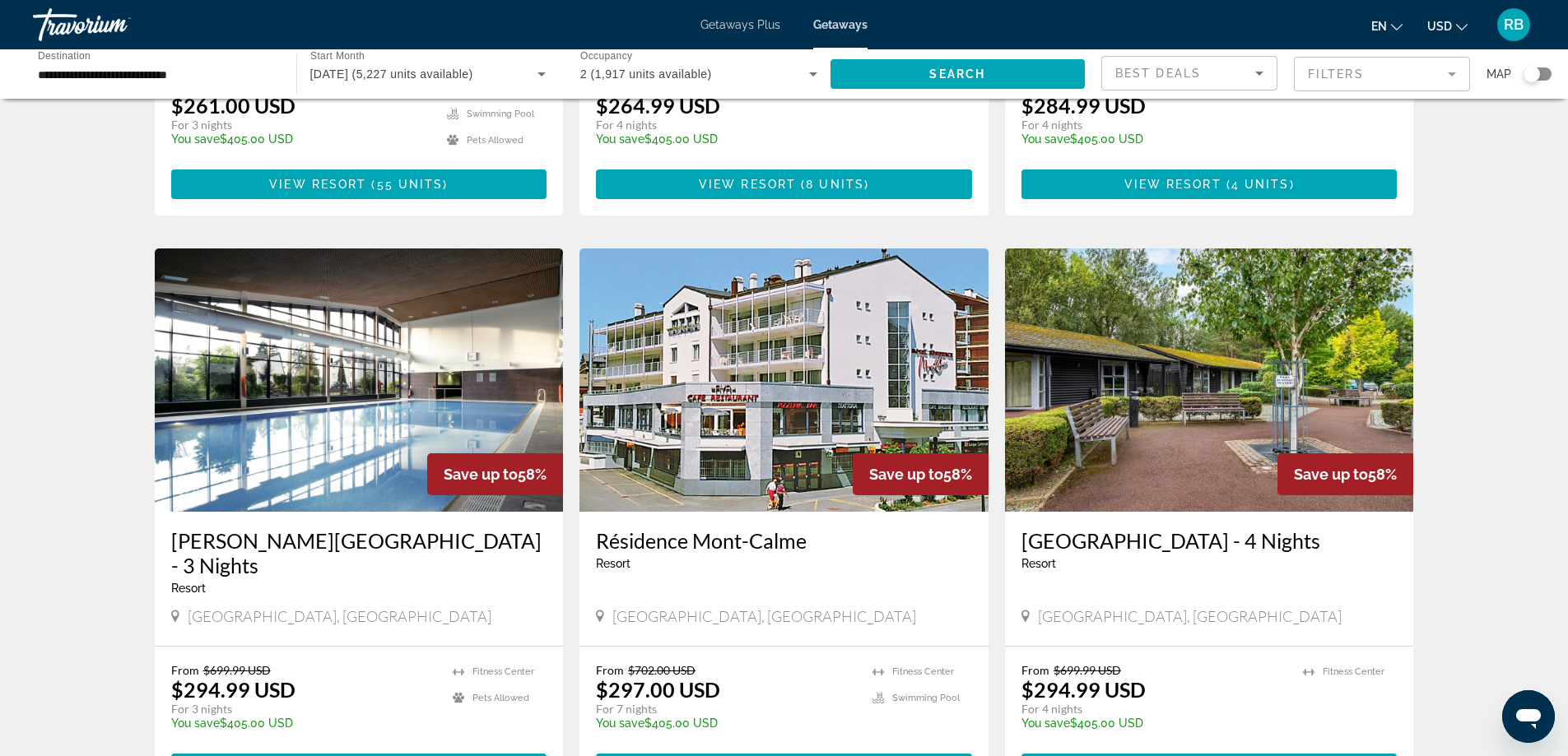
scroll to position [412, 0]
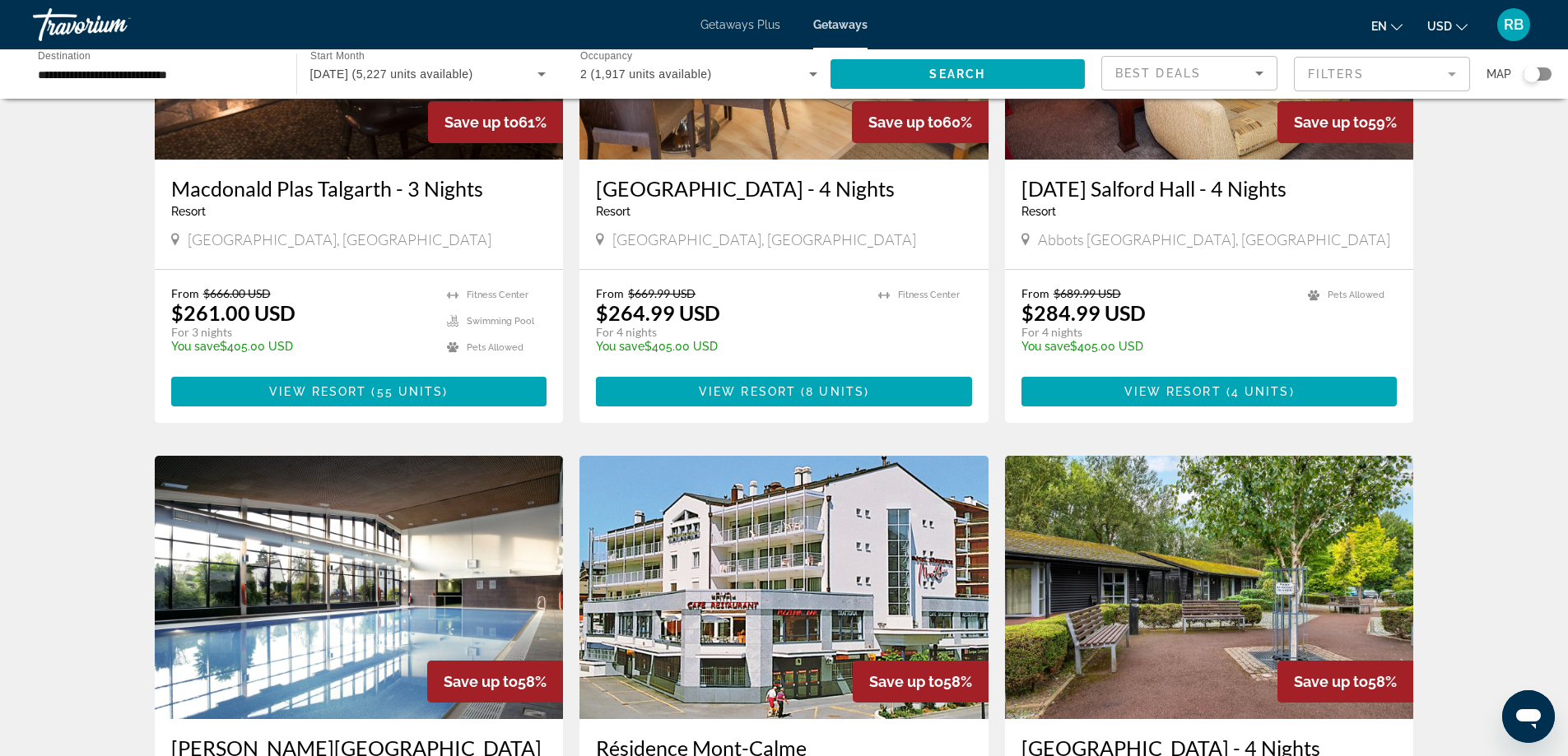
scroll to position [0, 0]
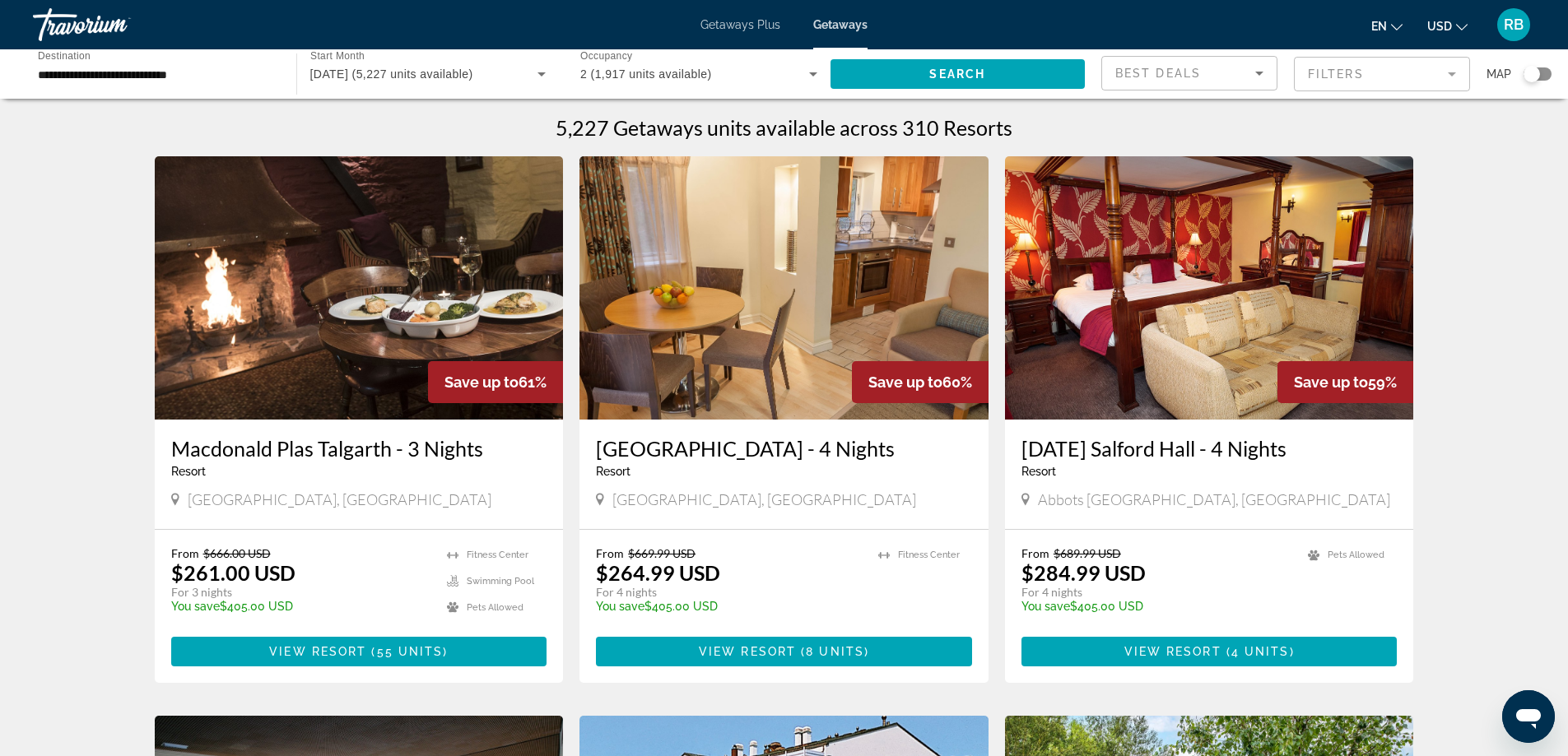
click at [473, 73] on span "[DATE] (5,227 units available)" at bounding box center [392, 74] width 163 height 13
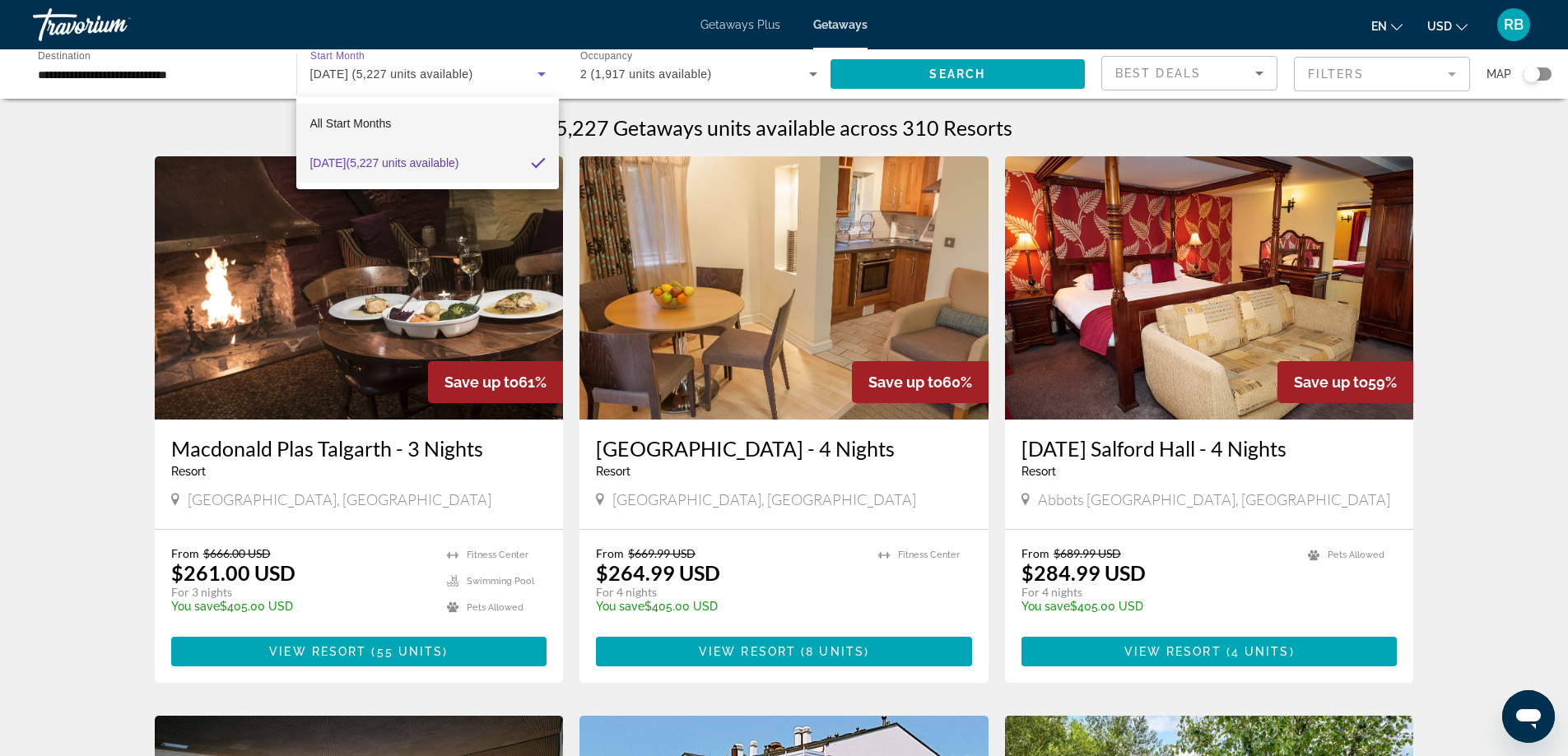
click at [395, 121] on mat-option "All Start Months" at bounding box center [427, 123] width 262 height 40
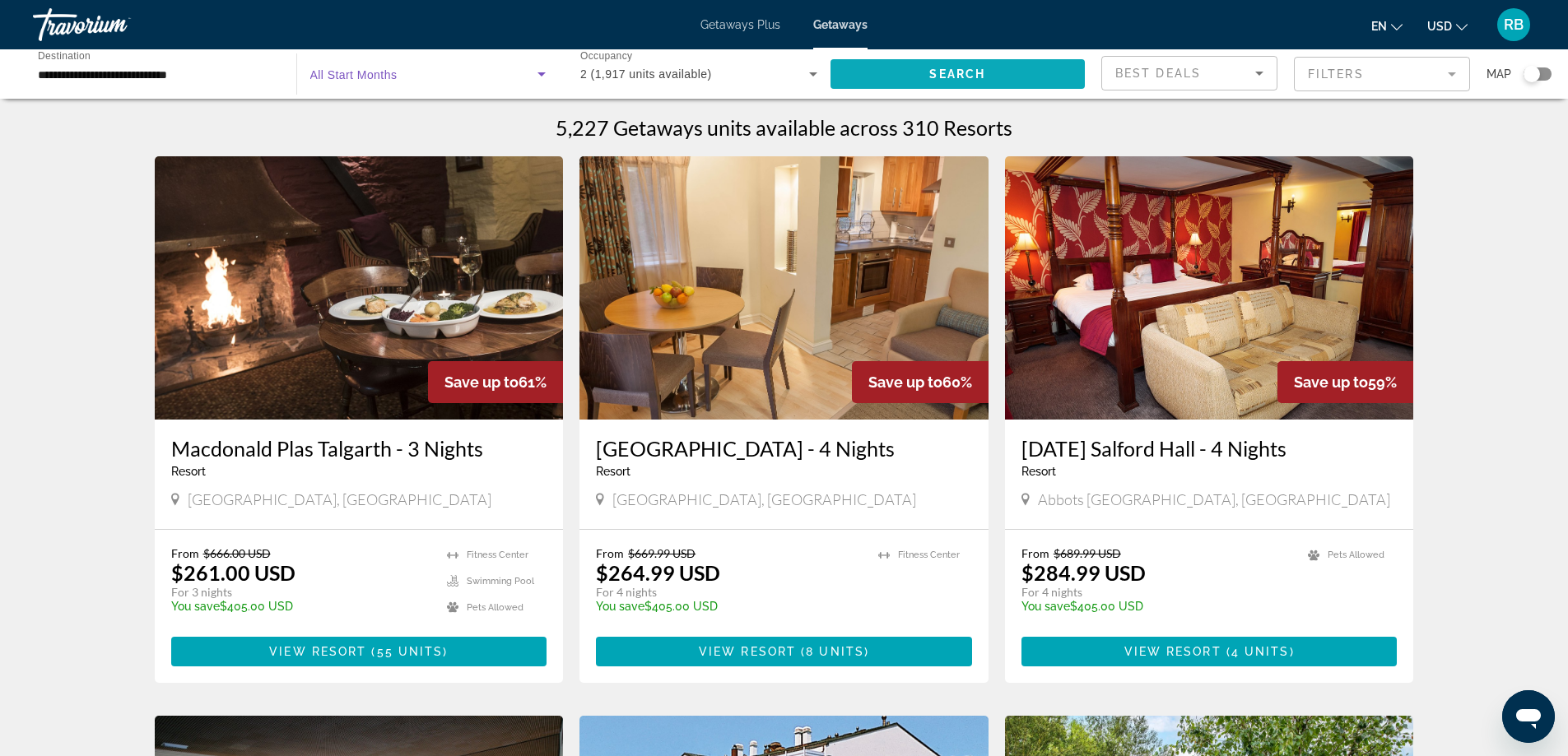
click at [930, 69] on span "Search" at bounding box center [957, 74] width 56 height 13
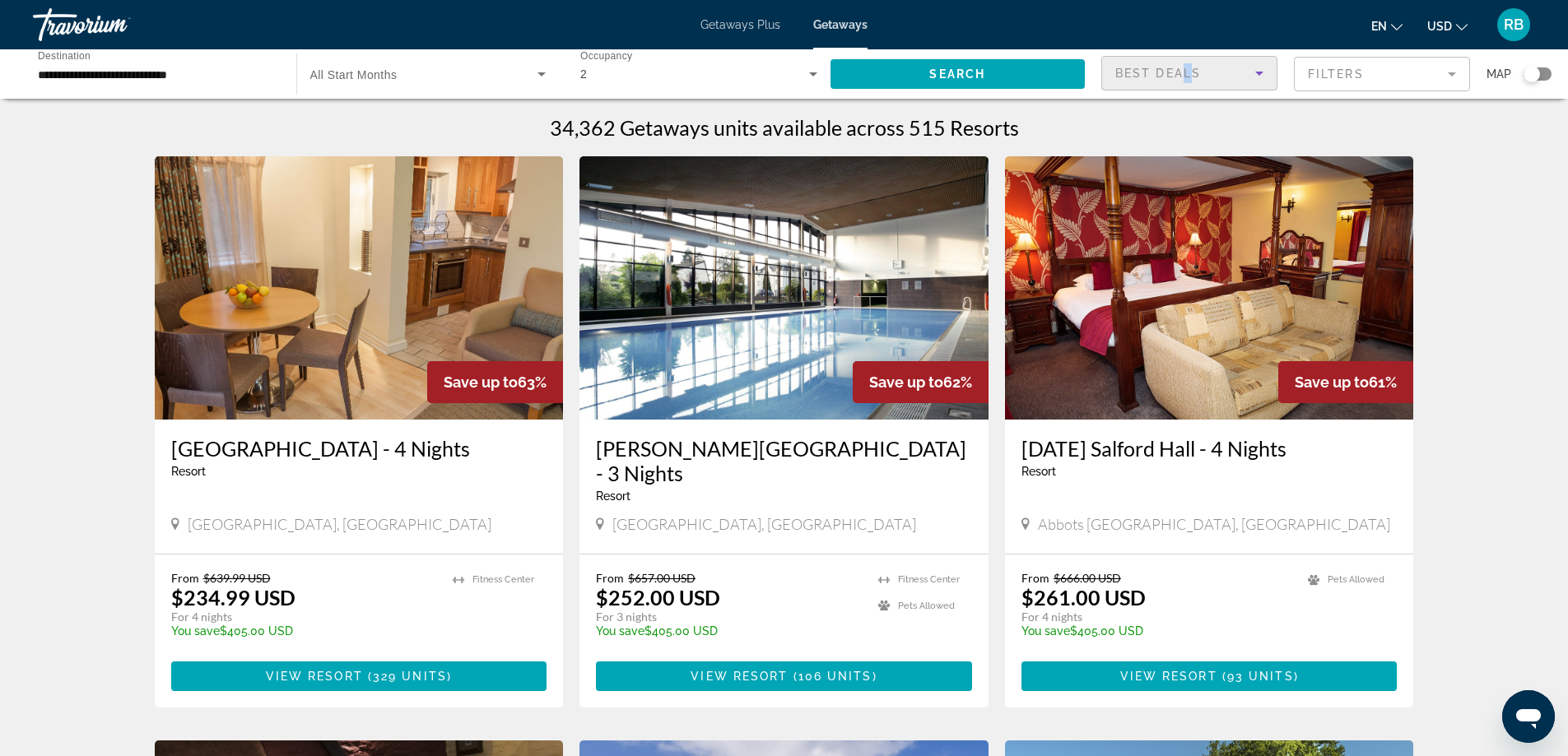
click at [1187, 73] on span "Best Deals" at bounding box center [1158, 73] width 85 height 13
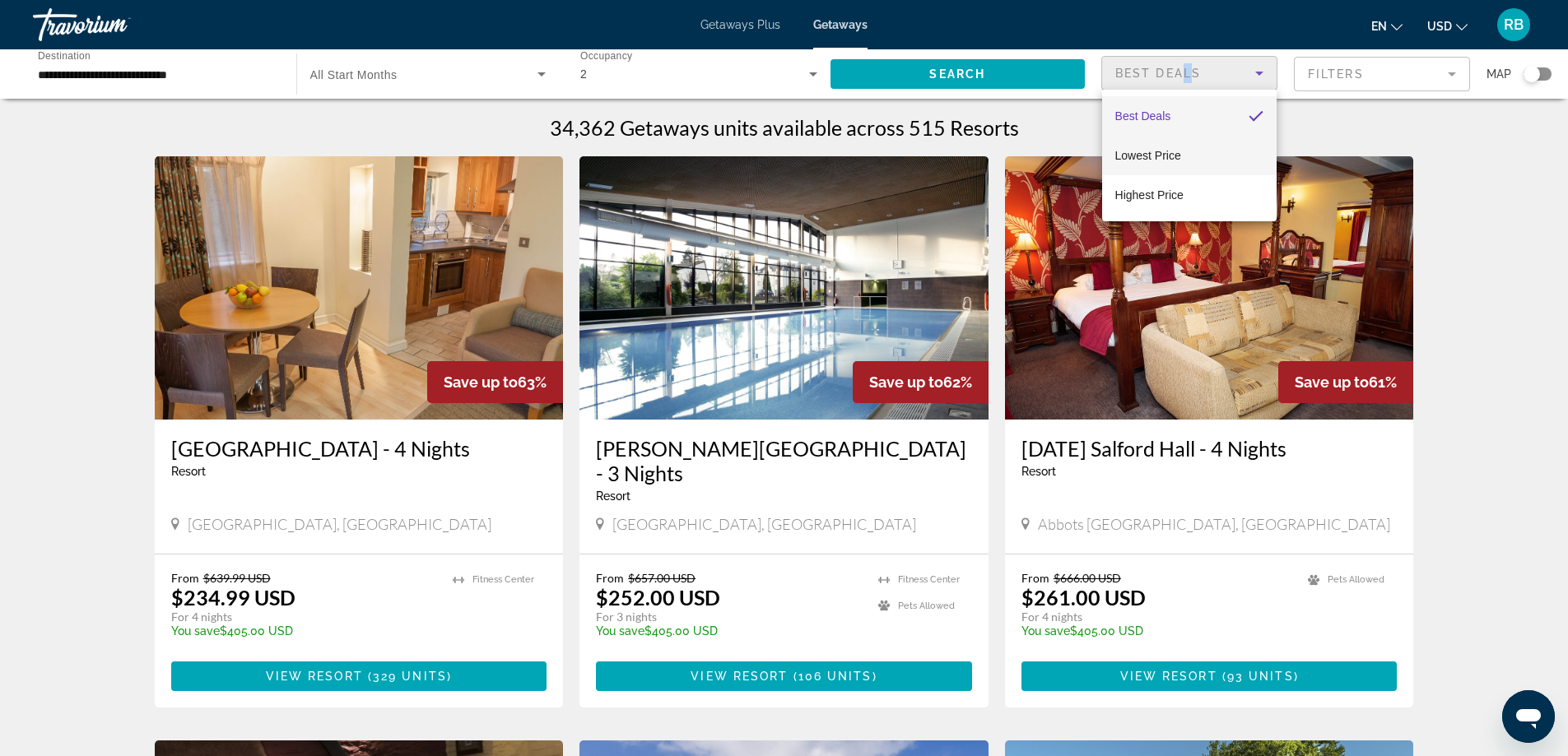
click at [1150, 154] on span "Lowest Price" at bounding box center [1148, 155] width 66 height 13
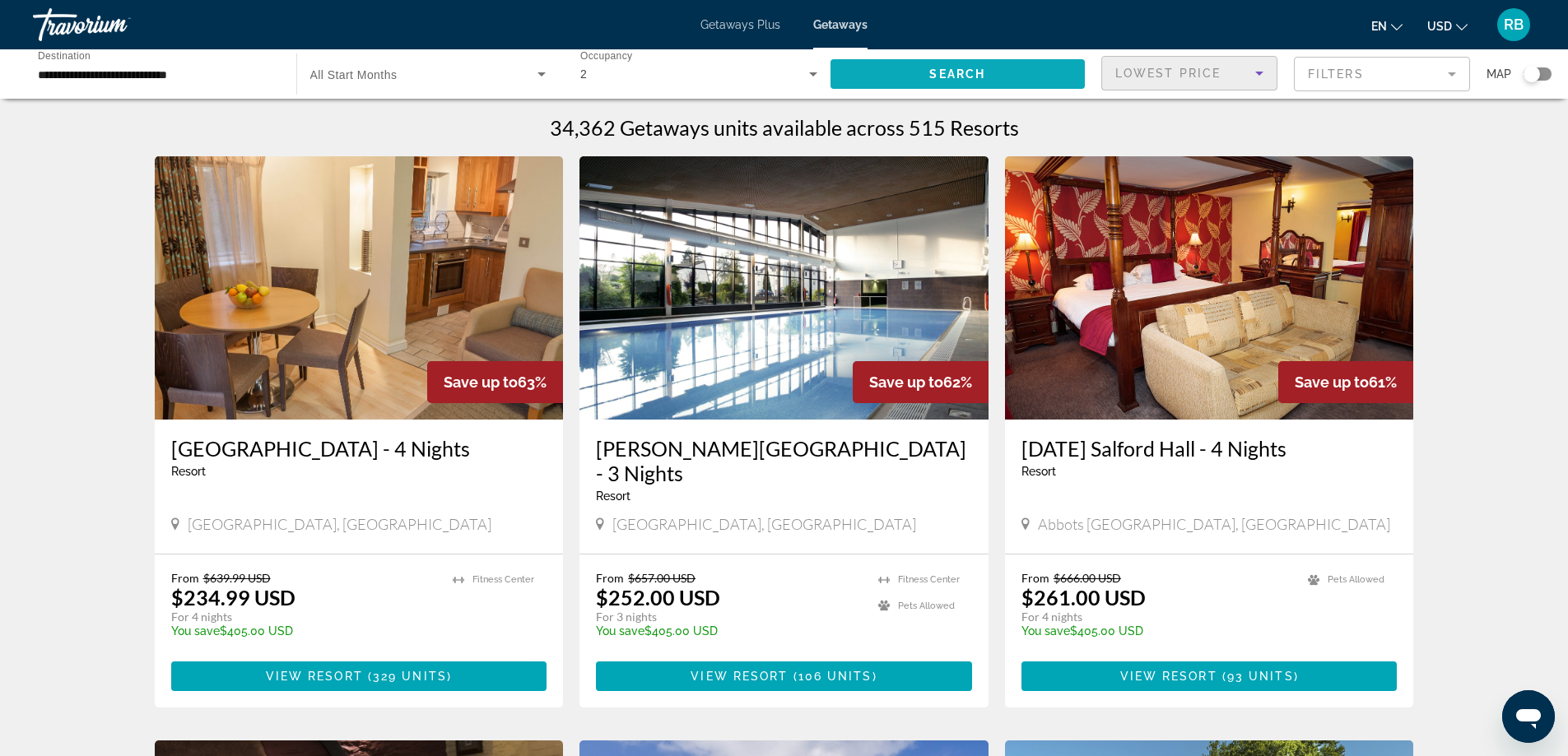
click at [919, 79] on span "Search widget" at bounding box center [958, 74] width 255 height 40
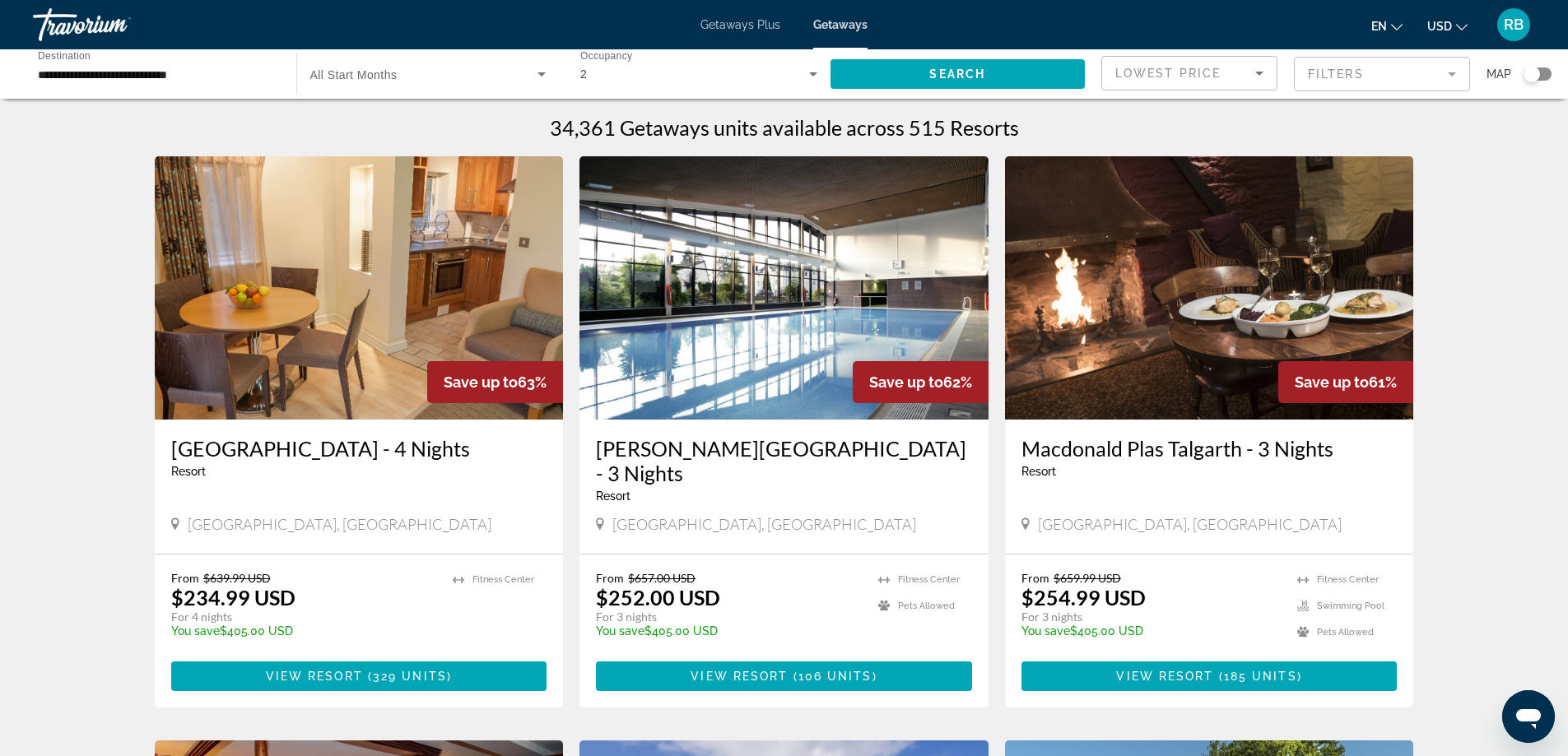
click at [747, 22] on span "Getaways Plus" at bounding box center [740, 25] width 80 height 13
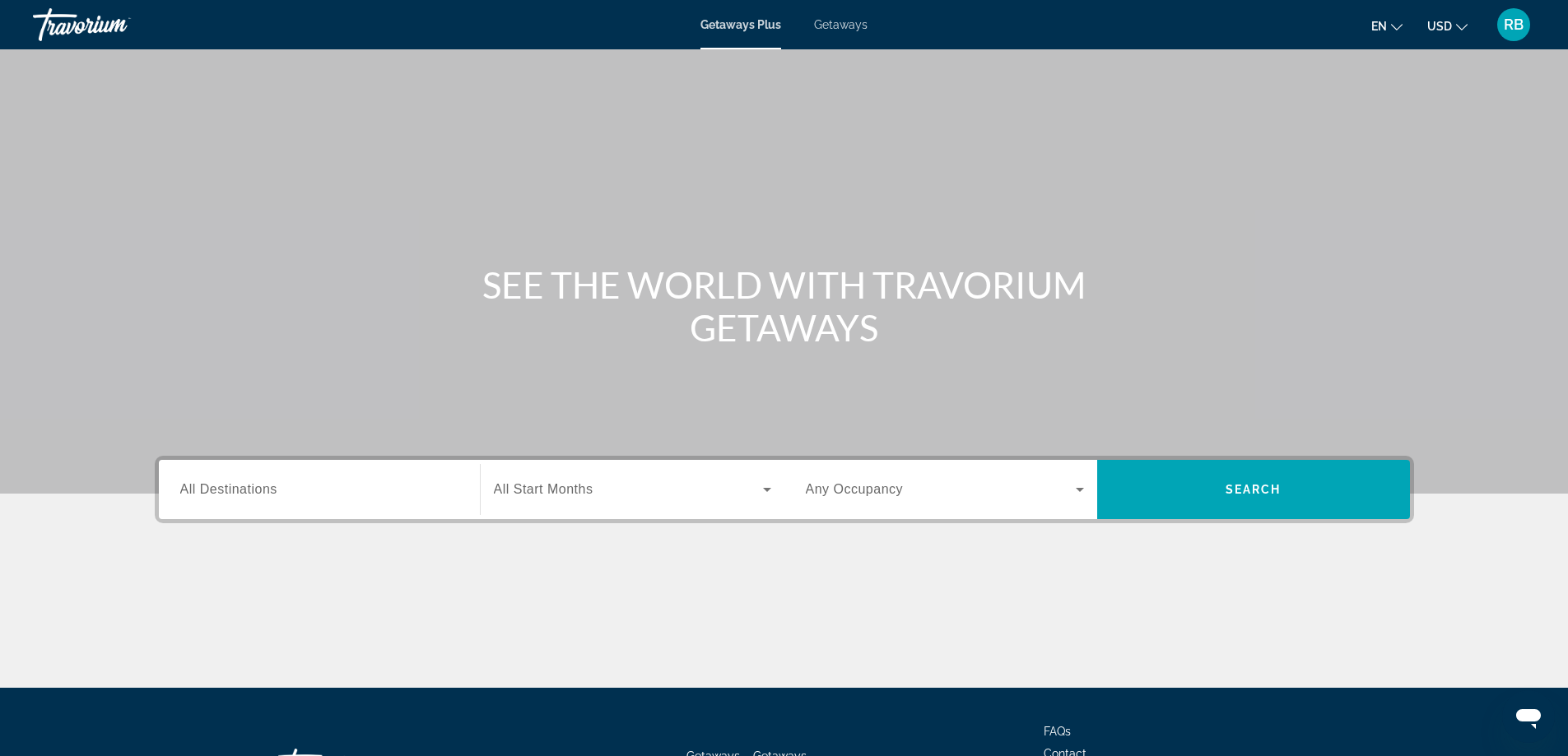
click at [310, 490] on input "Destination All Destinations" at bounding box center [319, 490] width 279 height 19
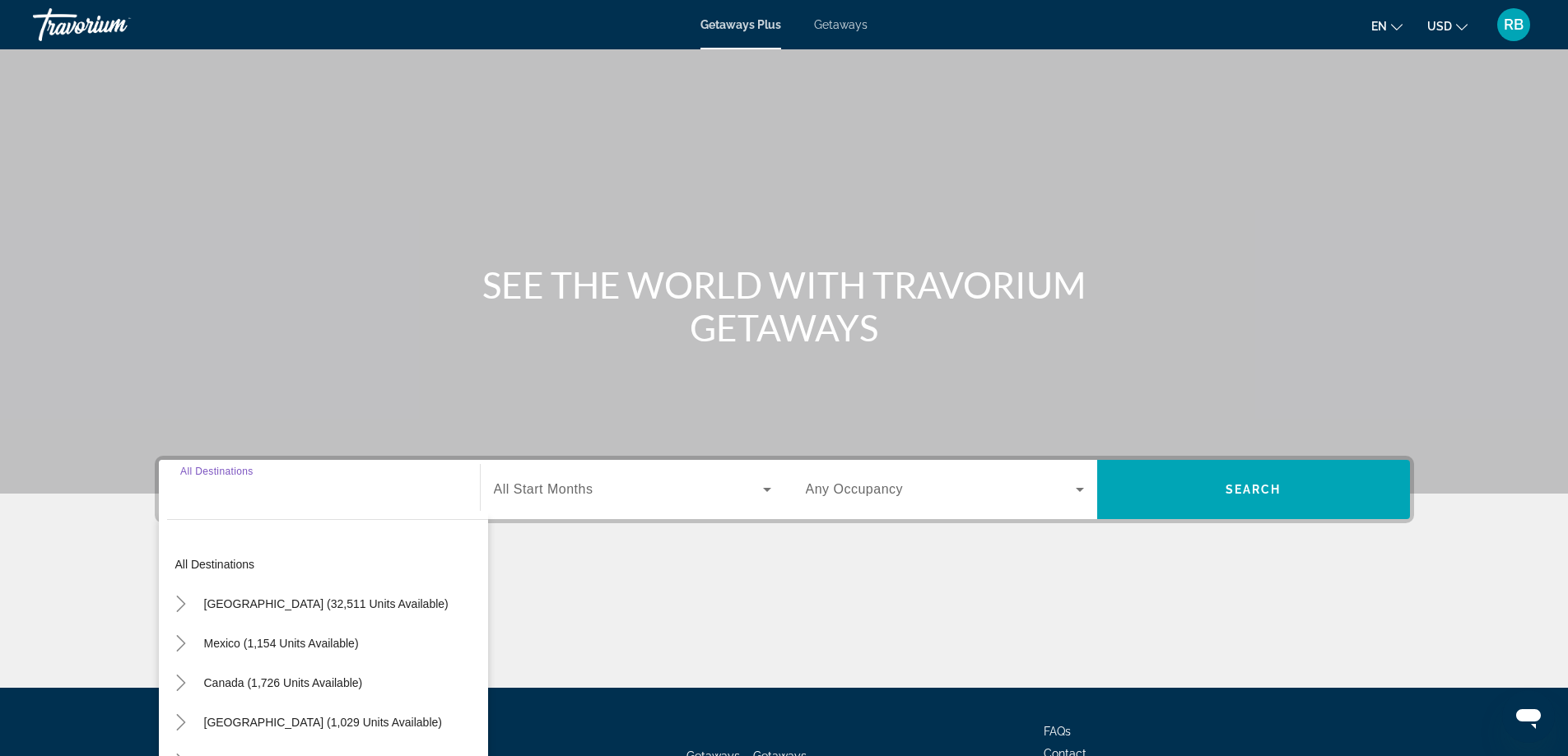
scroll to position [133, 0]
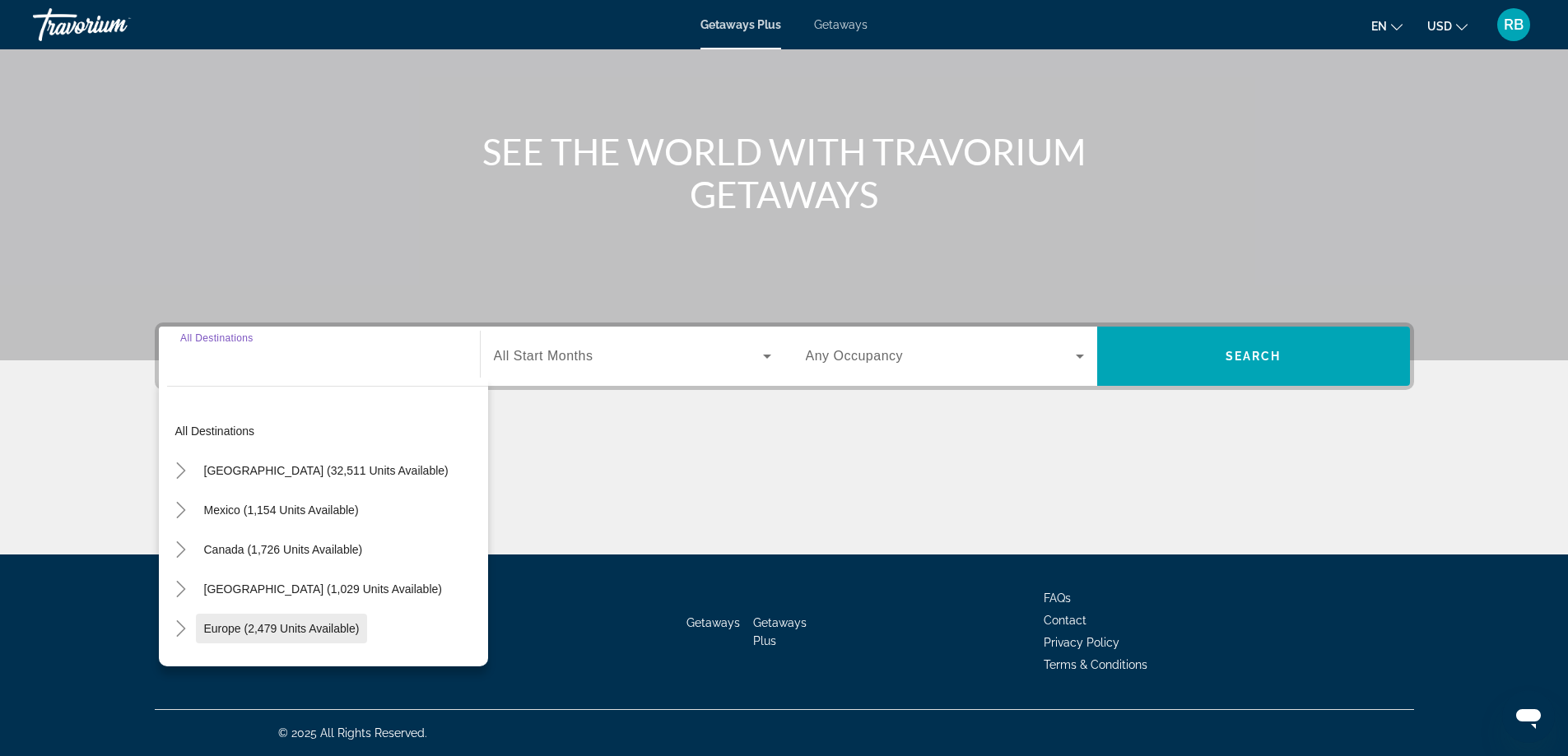
click at [241, 634] on span "Europe (2,479 units available)" at bounding box center [282, 628] width 156 height 13
type input "**********"
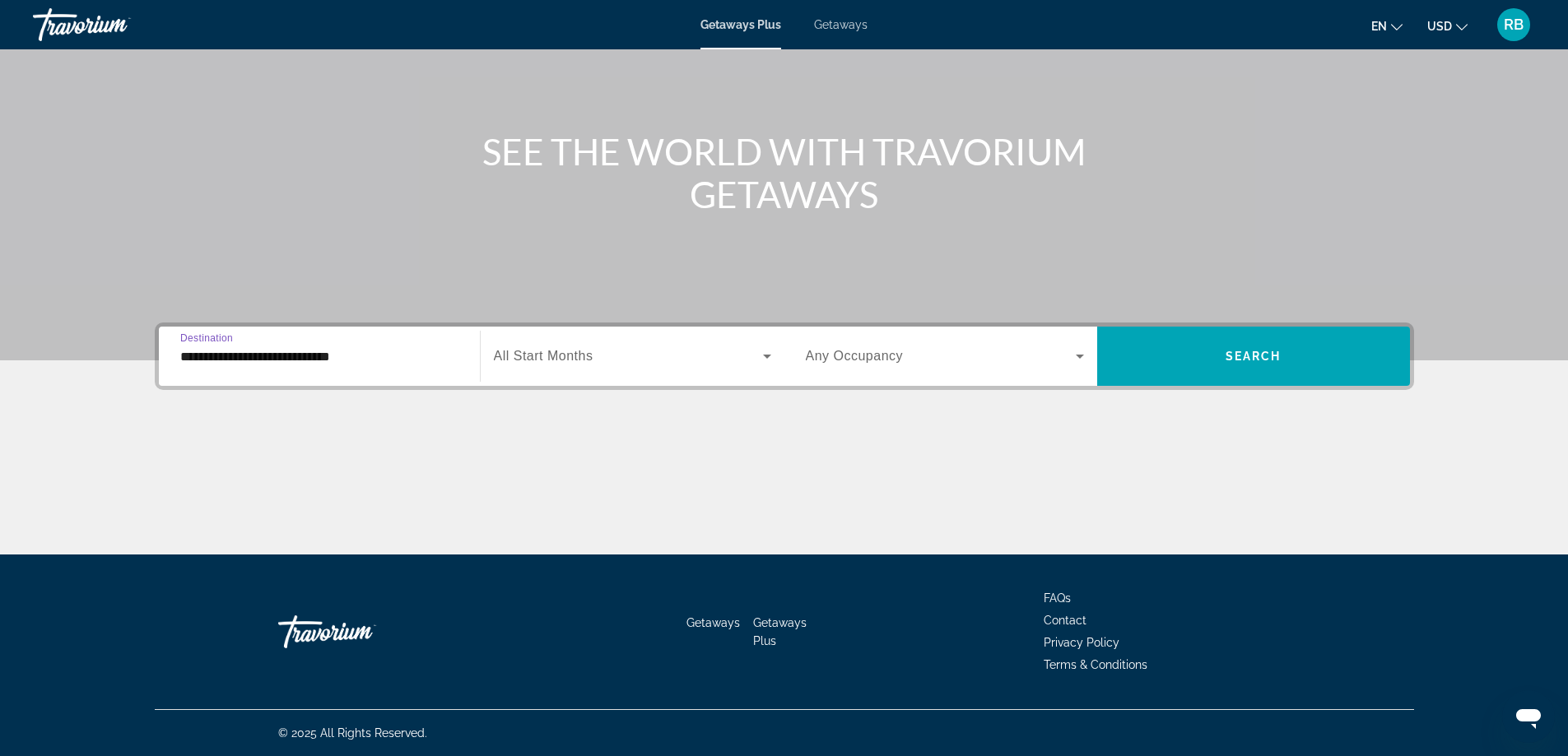
click at [577, 369] on div "Search widget" at bounding box center [633, 356] width 278 height 46
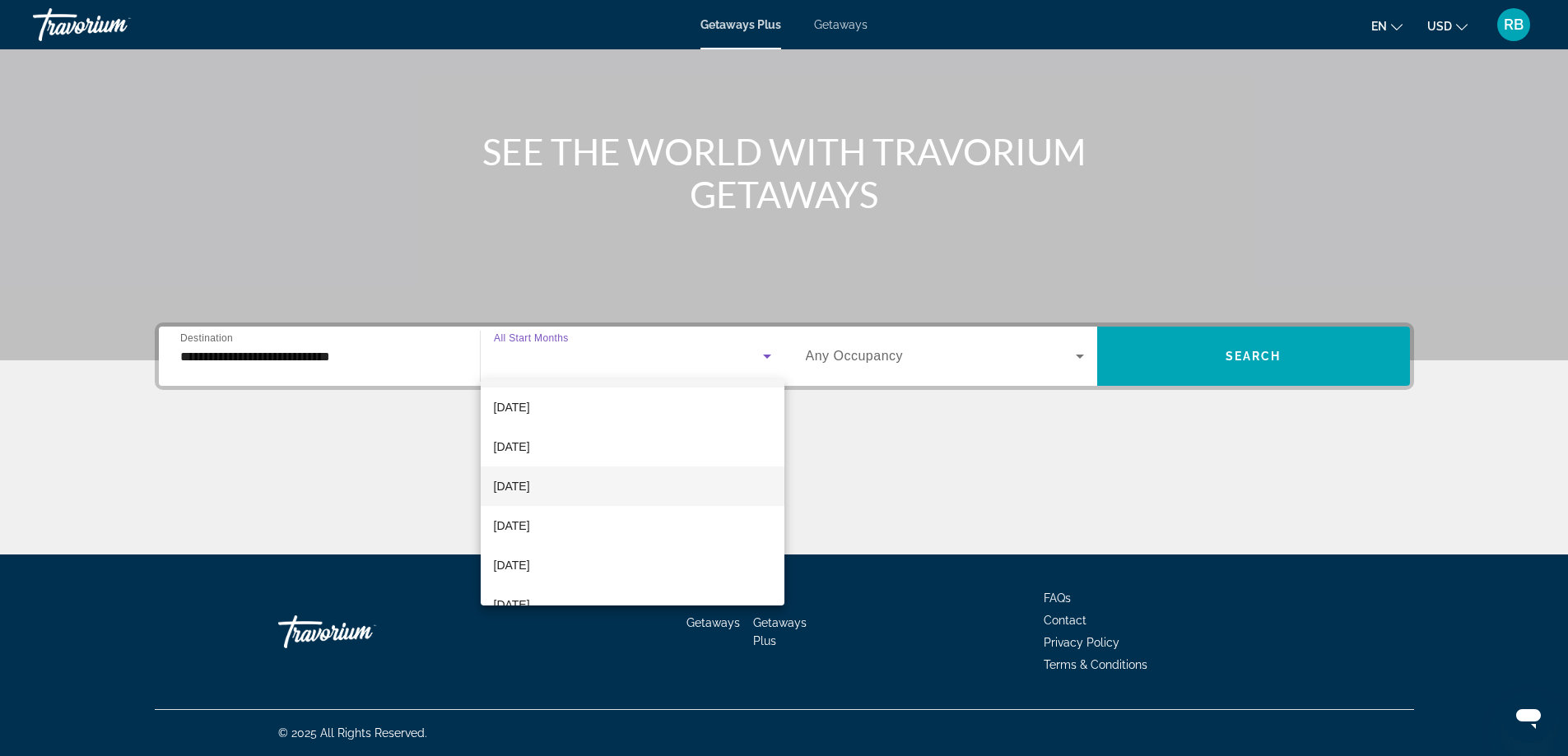
scroll to position [82, 0]
click at [530, 558] on span "[DATE]" at bounding box center [512, 560] width 36 height 19
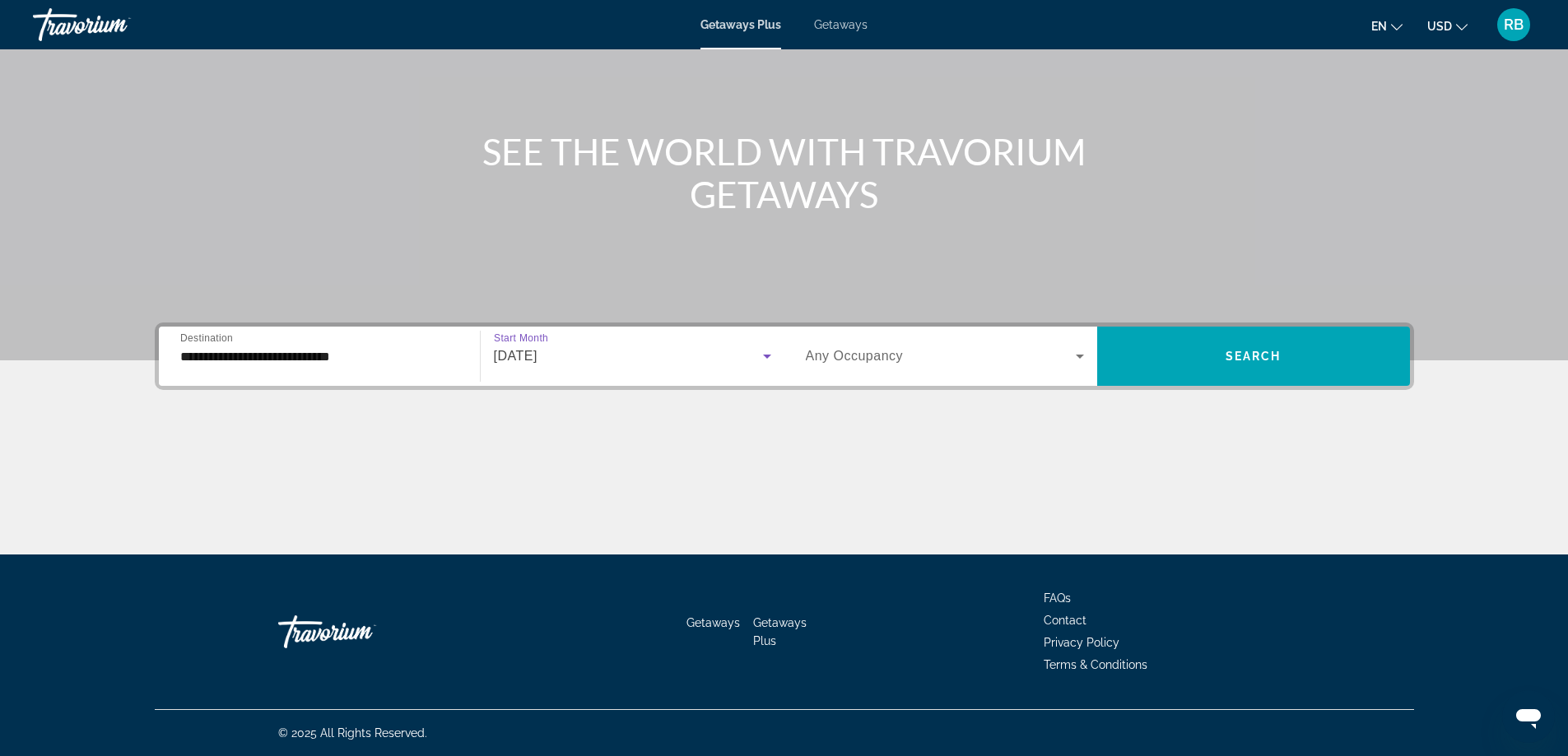
click at [912, 359] on span "Search widget" at bounding box center [941, 355] width 270 height 19
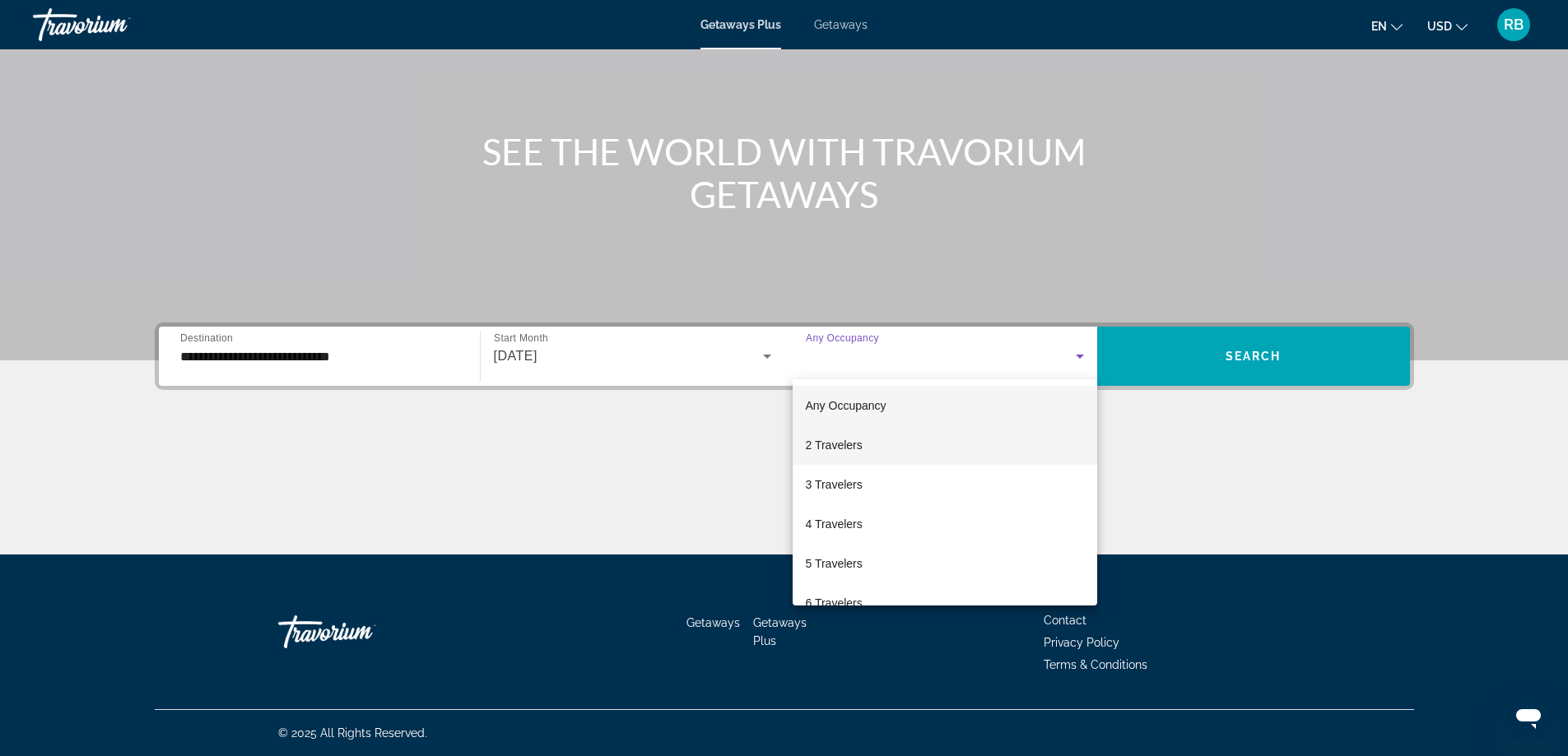
click at [852, 442] on span "2 Travelers" at bounding box center [834, 444] width 56 height 19
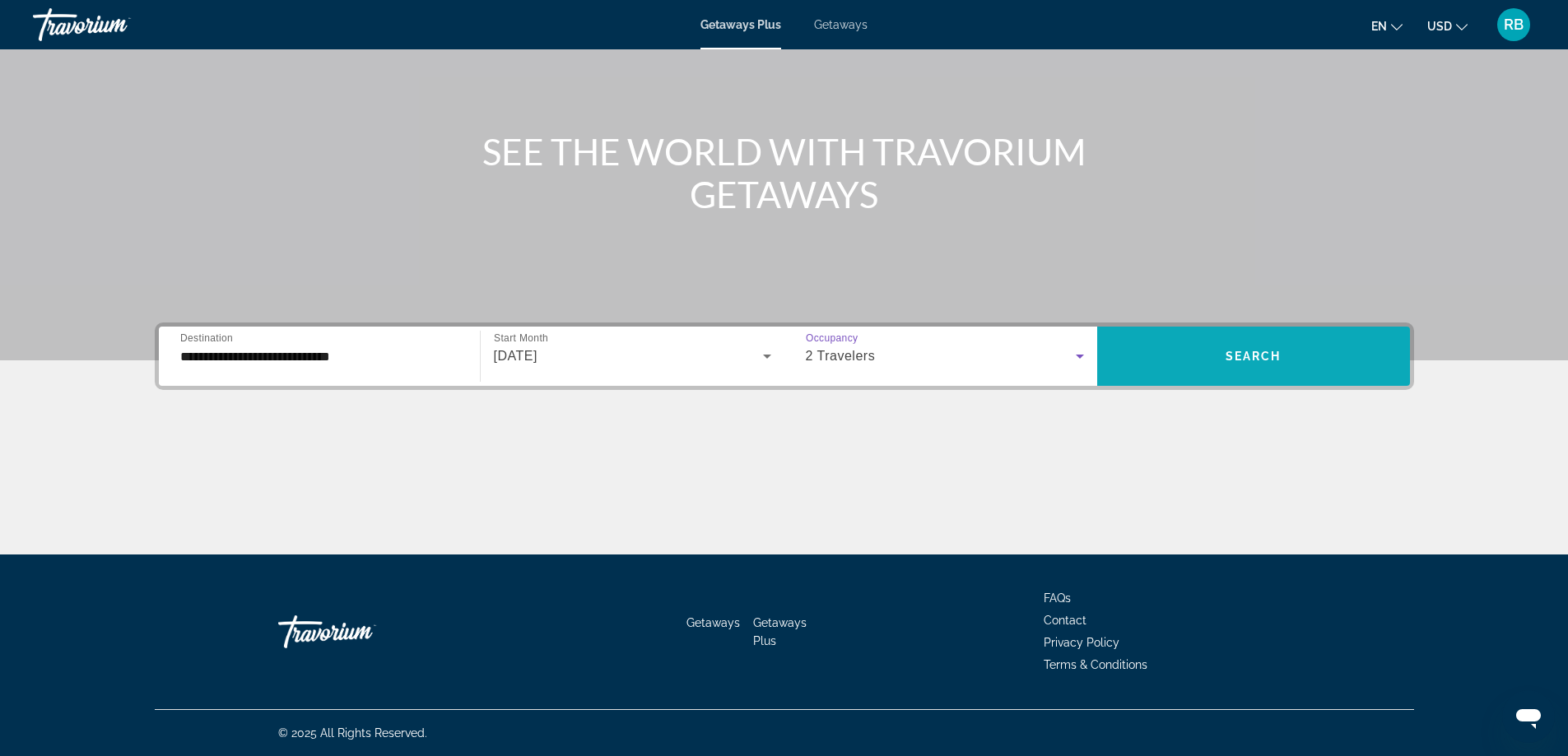
click at [1192, 350] on span "Search widget" at bounding box center [1253, 356] width 313 height 40
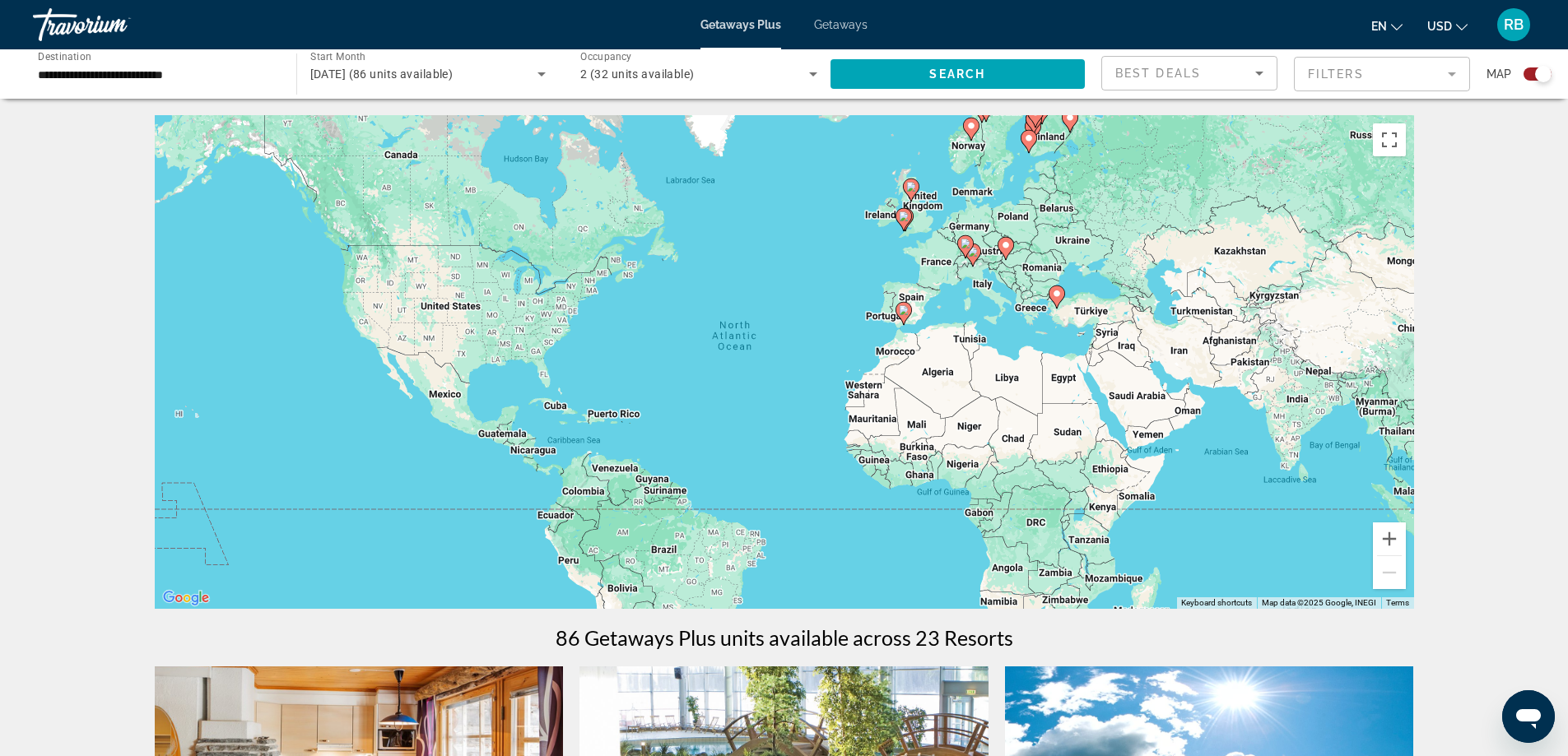
click at [1526, 77] on div "Search widget" at bounding box center [1537, 74] width 28 height 13
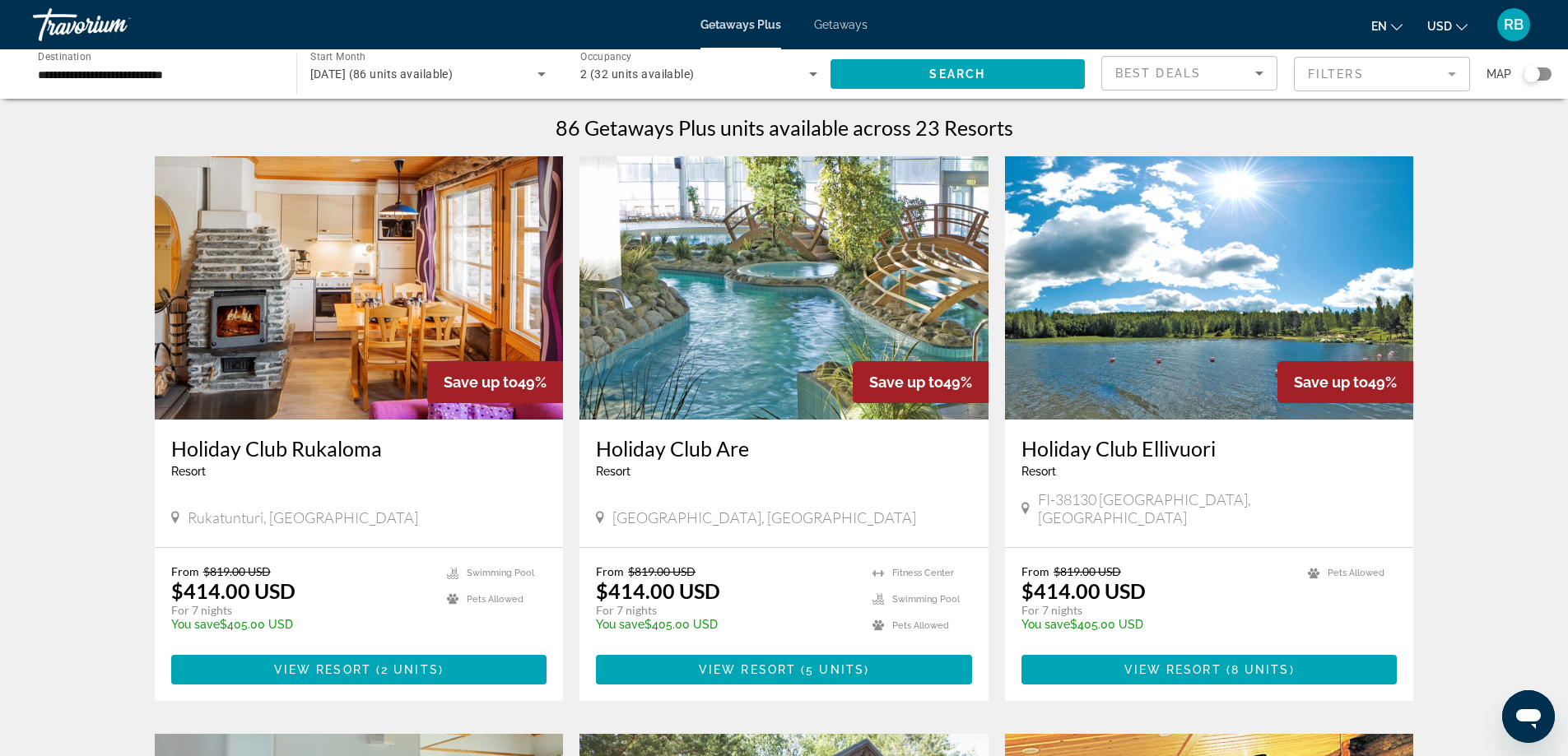
click at [1217, 81] on div "Best Deals" at bounding box center [1185, 72] width 140 height 19
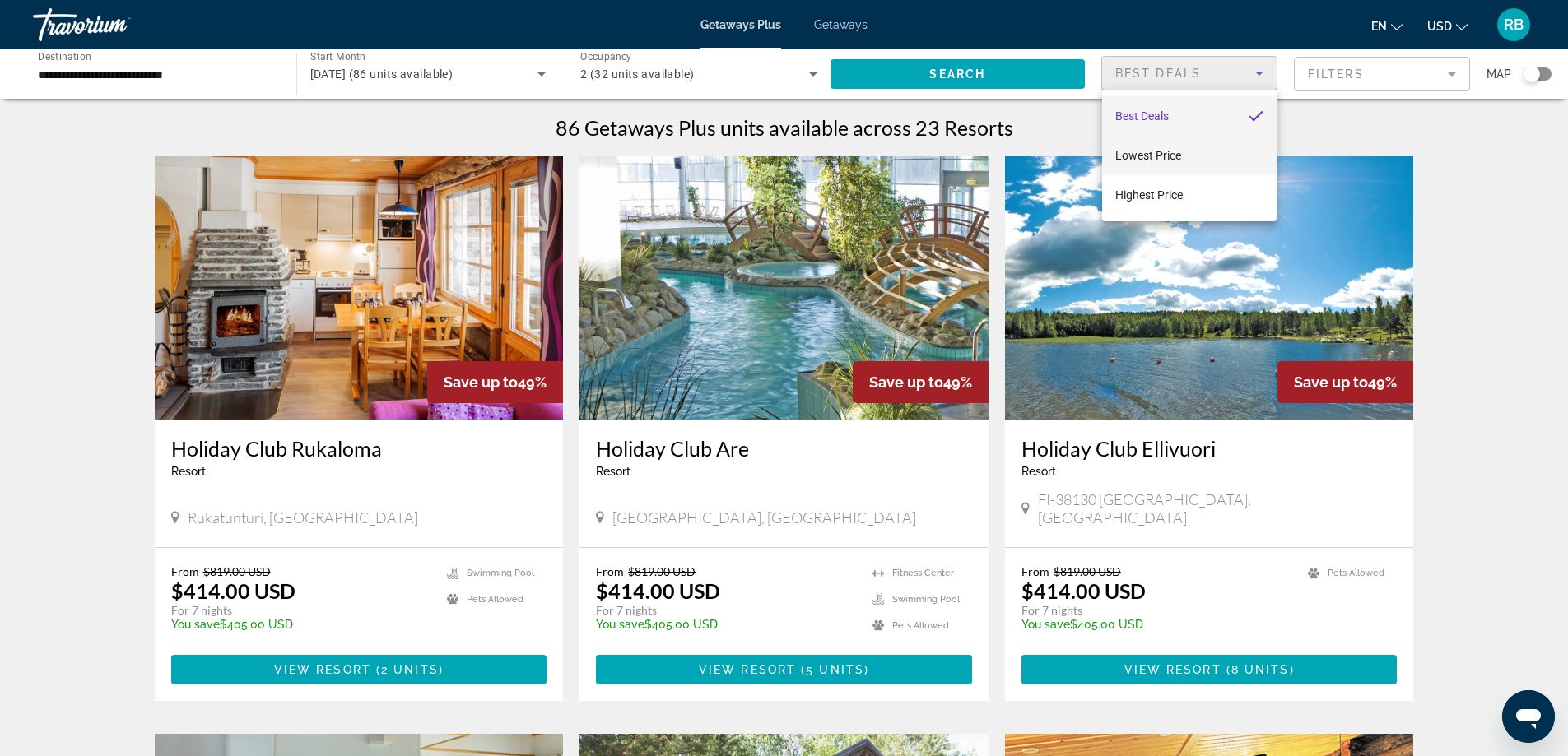
click at [1166, 150] on span "Lowest Price" at bounding box center [1148, 155] width 66 height 13
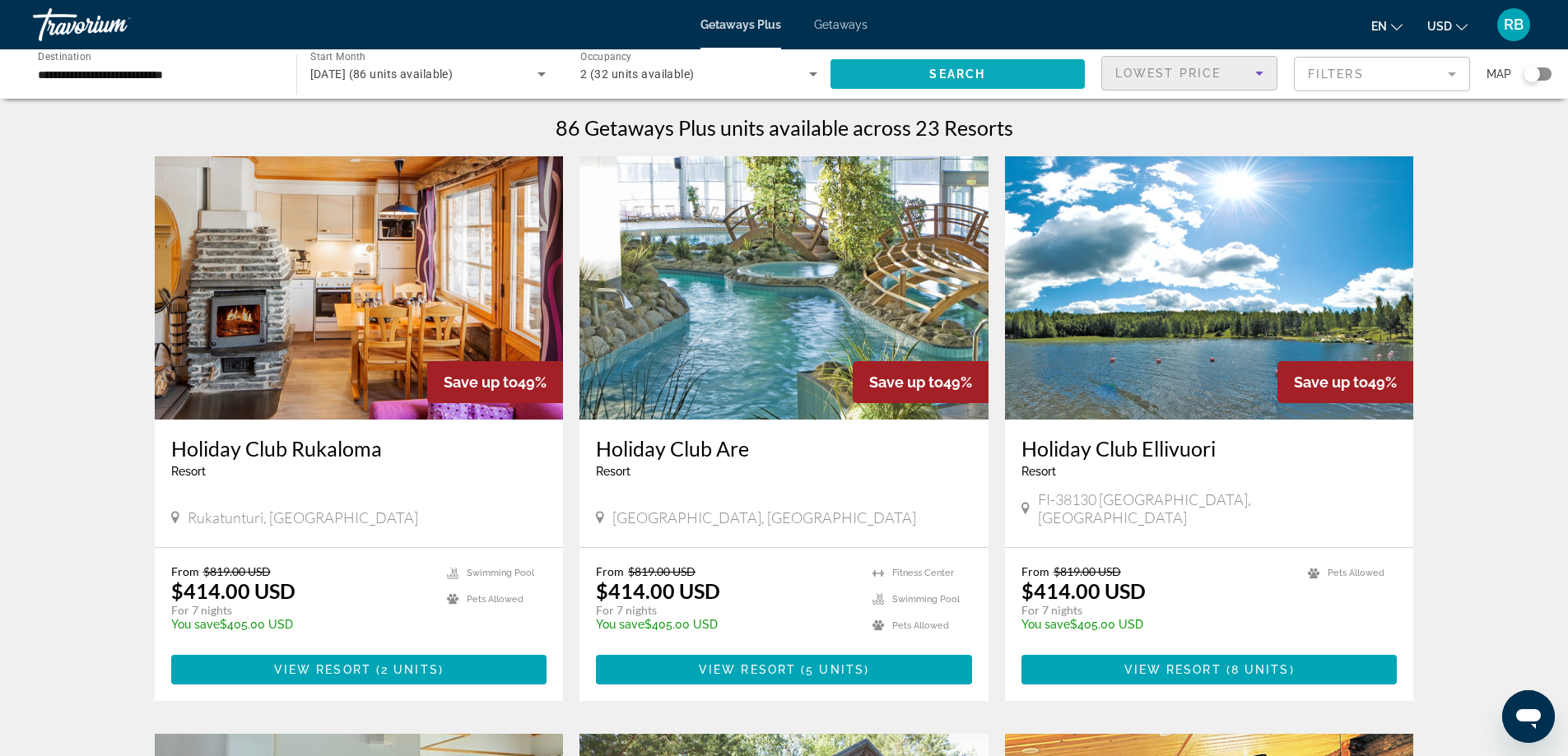
click at [932, 72] on span "Search" at bounding box center [957, 74] width 56 height 13
